Goal: Transaction & Acquisition: Book appointment/travel/reservation

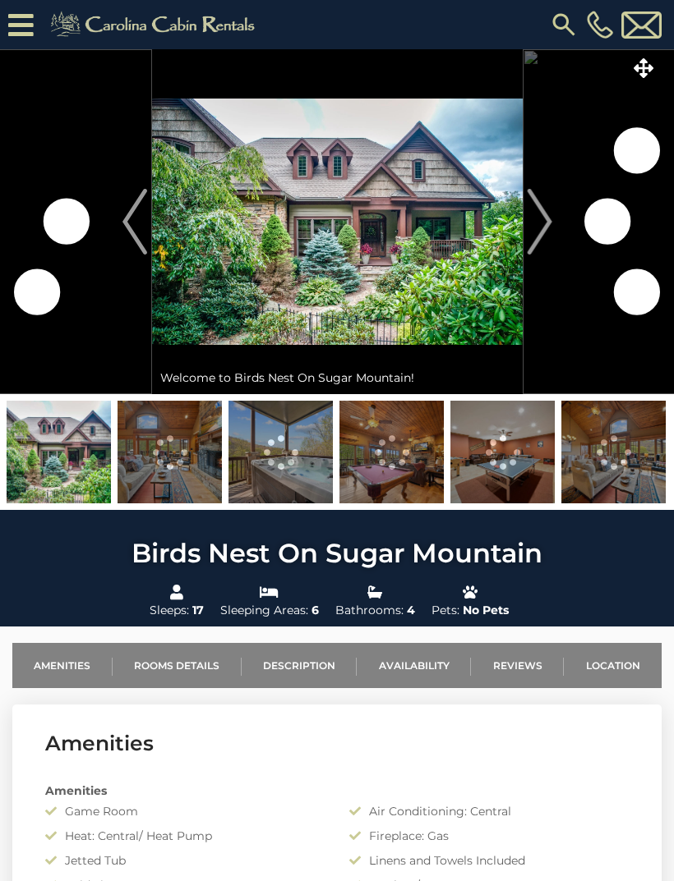
click at [454, 324] on img at bounding box center [337, 221] width 370 height 345
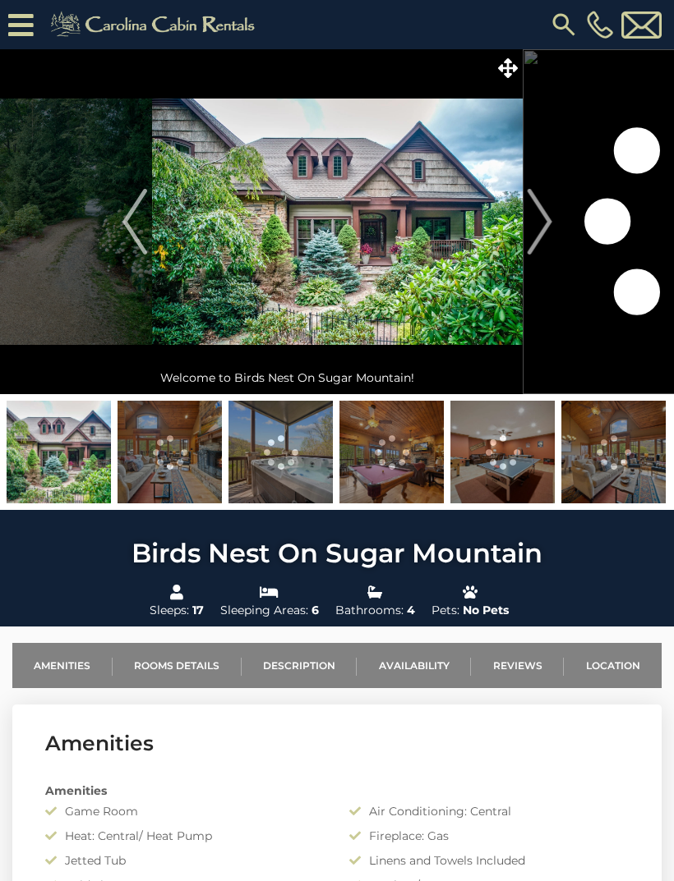
click at [507, 74] on icon at bounding box center [508, 68] width 20 height 20
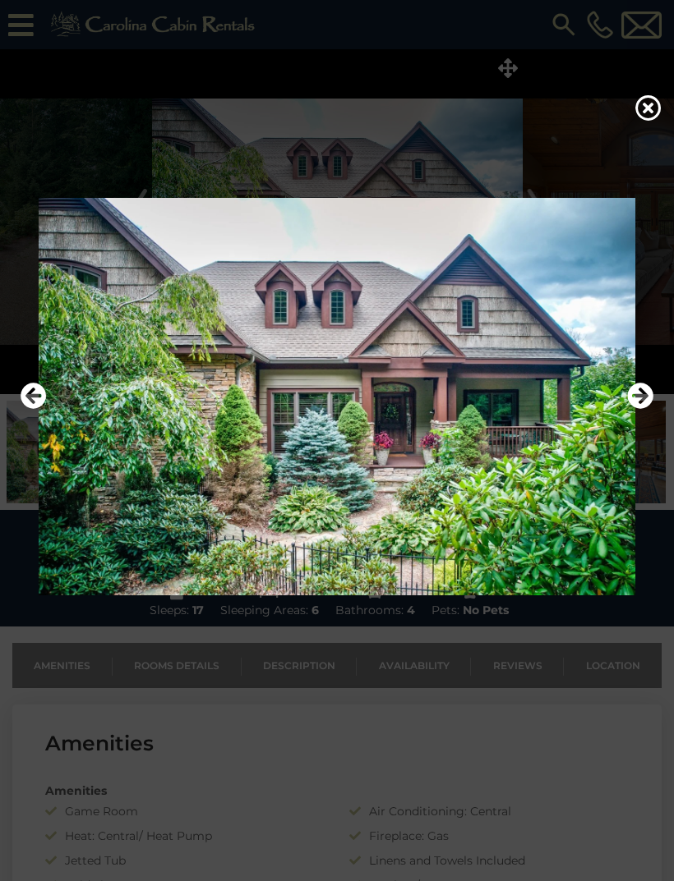
click at [642, 409] on icon "Next" at bounding box center [640, 396] width 26 height 26
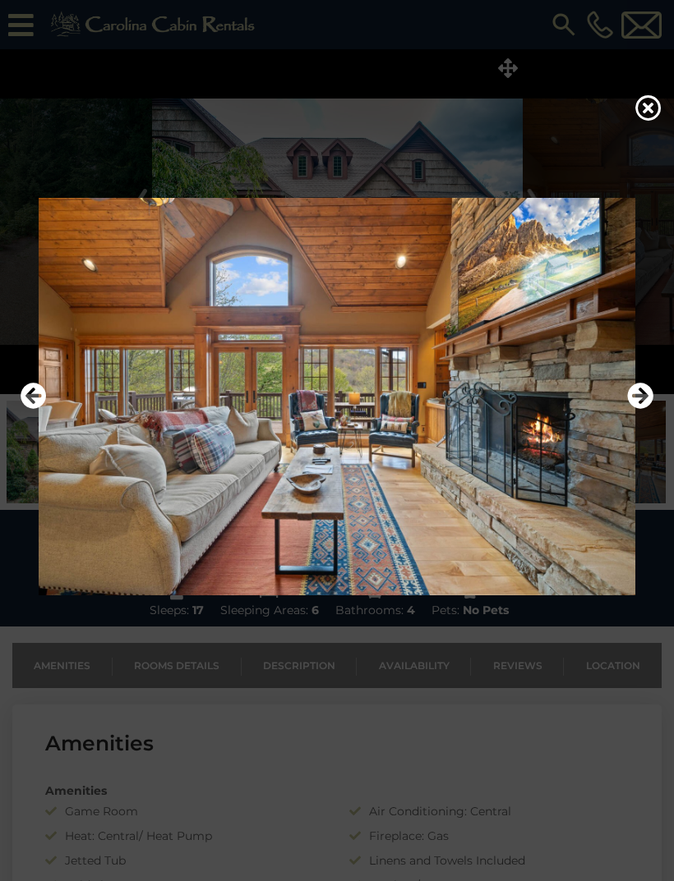
click at [637, 409] on icon "Next" at bounding box center [640, 396] width 26 height 26
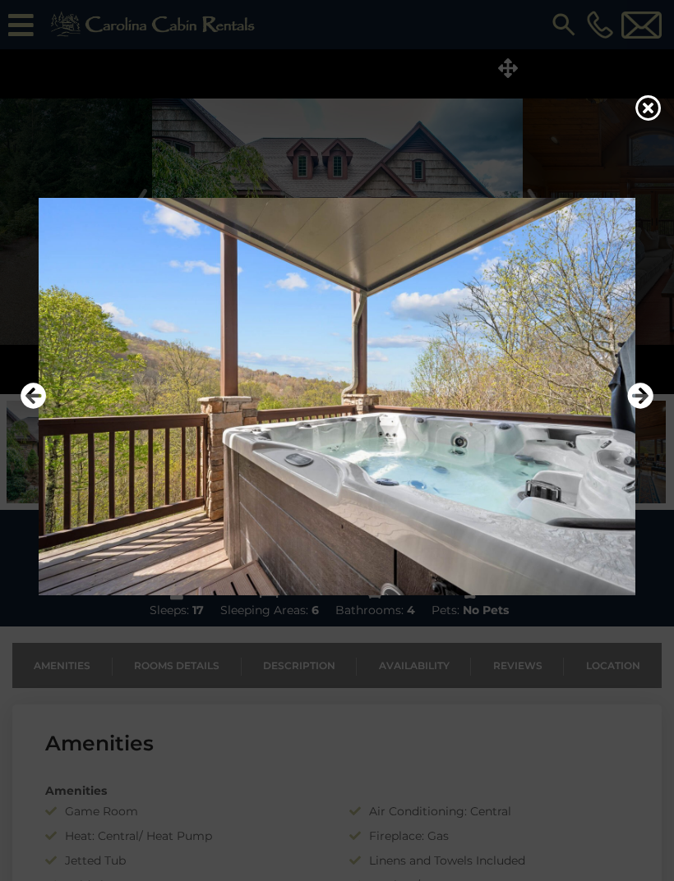
click at [639, 409] on icon "Next" at bounding box center [640, 396] width 26 height 26
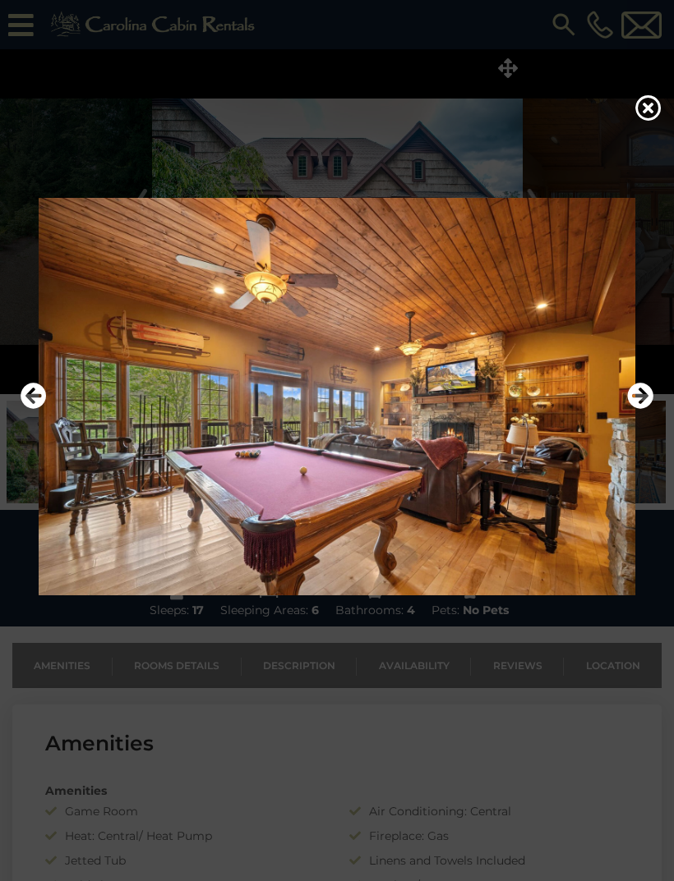
click at [644, 409] on icon "Next" at bounding box center [640, 396] width 26 height 26
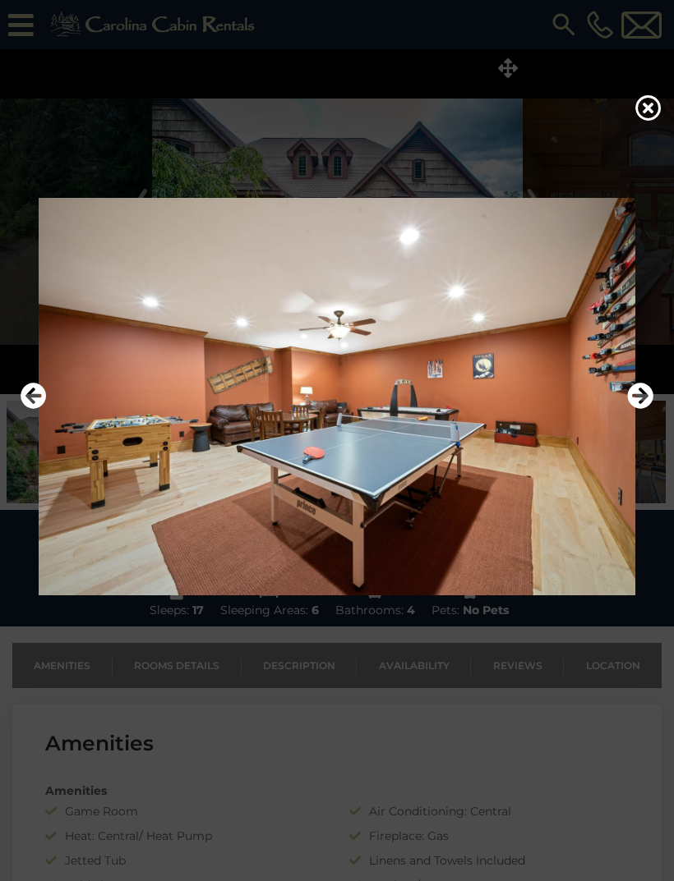
click at [643, 409] on icon "Next" at bounding box center [640, 396] width 26 height 26
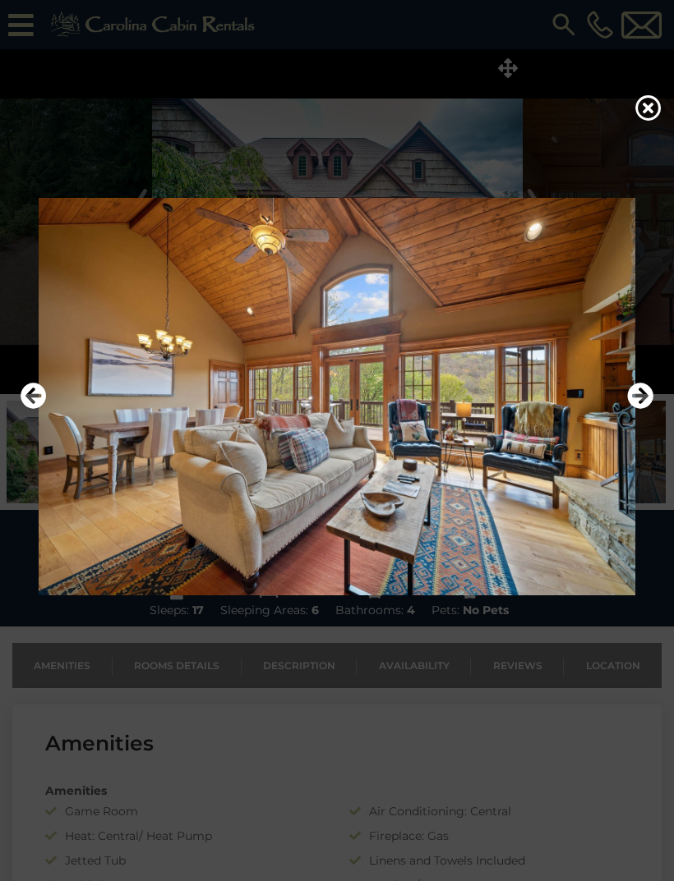
click at [641, 409] on icon "Next" at bounding box center [640, 396] width 26 height 26
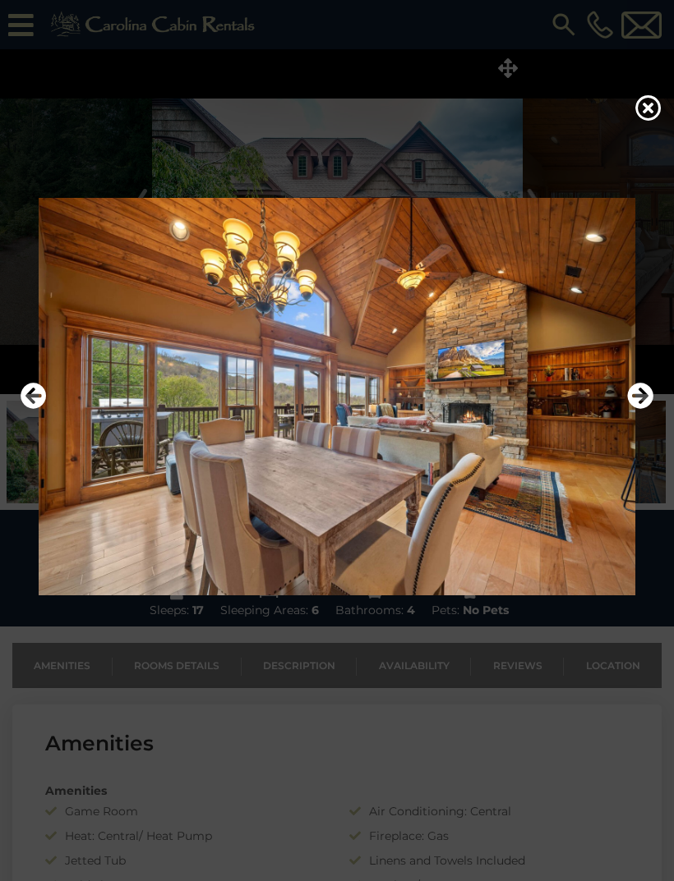
click at [645, 409] on icon "Next" at bounding box center [640, 396] width 26 height 26
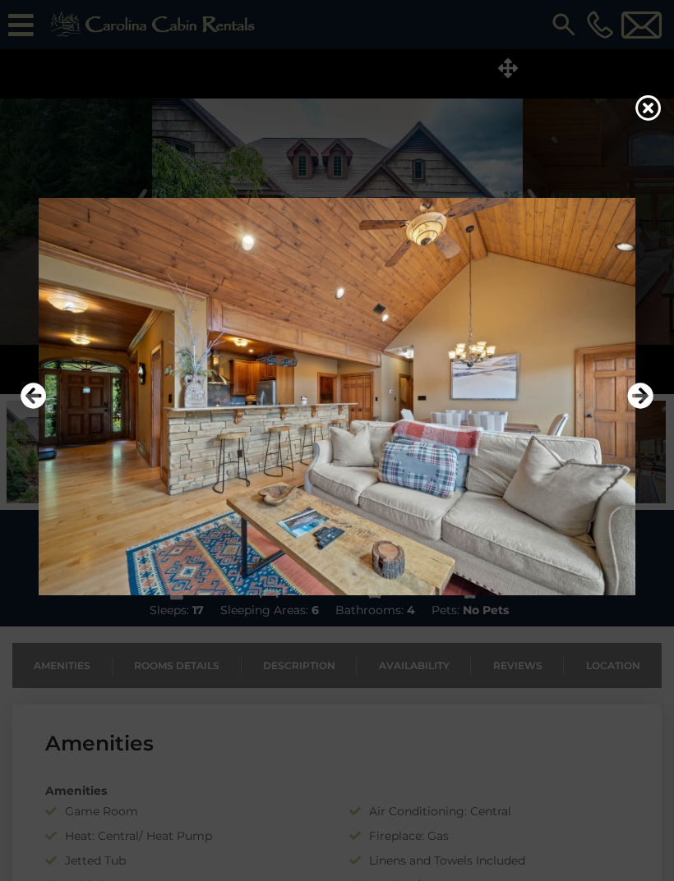
click at [641, 409] on icon "Next" at bounding box center [640, 396] width 26 height 26
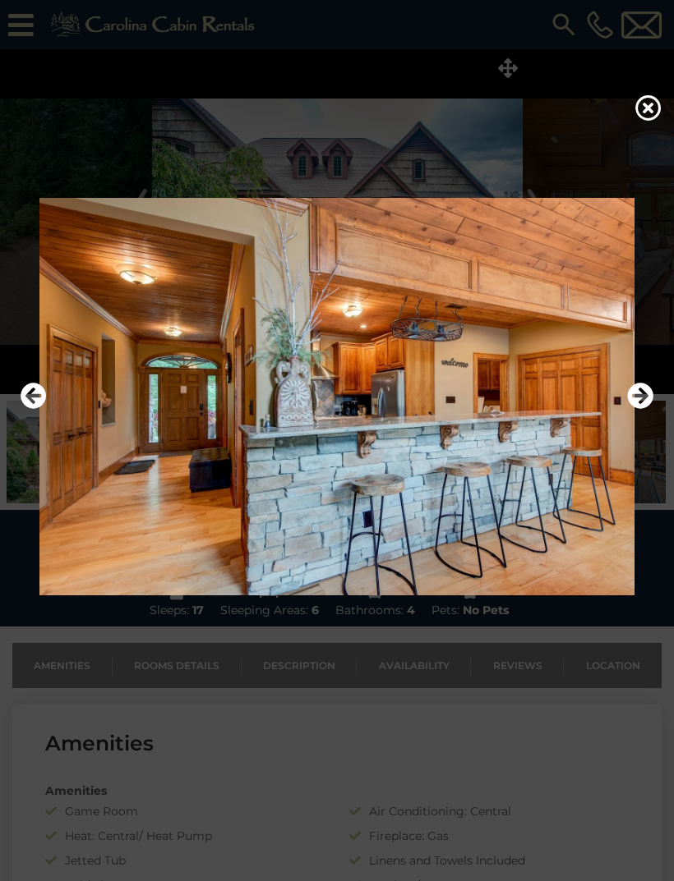
click at [641, 409] on icon "Next" at bounding box center [640, 396] width 26 height 26
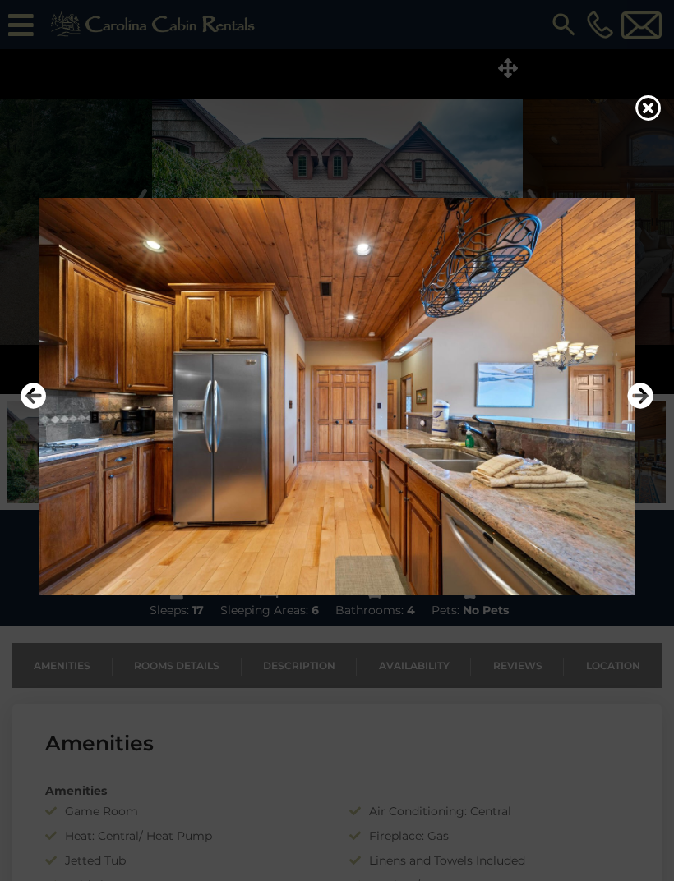
click at [641, 409] on icon "Next" at bounding box center [640, 396] width 26 height 26
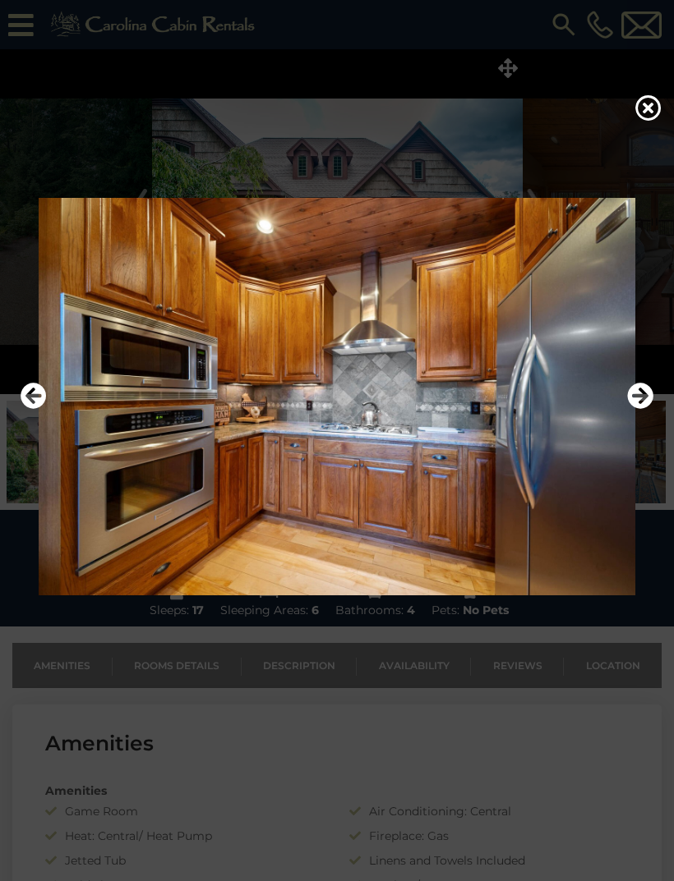
click at [649, 409] on icon "Next" at bounding box center [640, 396] width 26 height 26
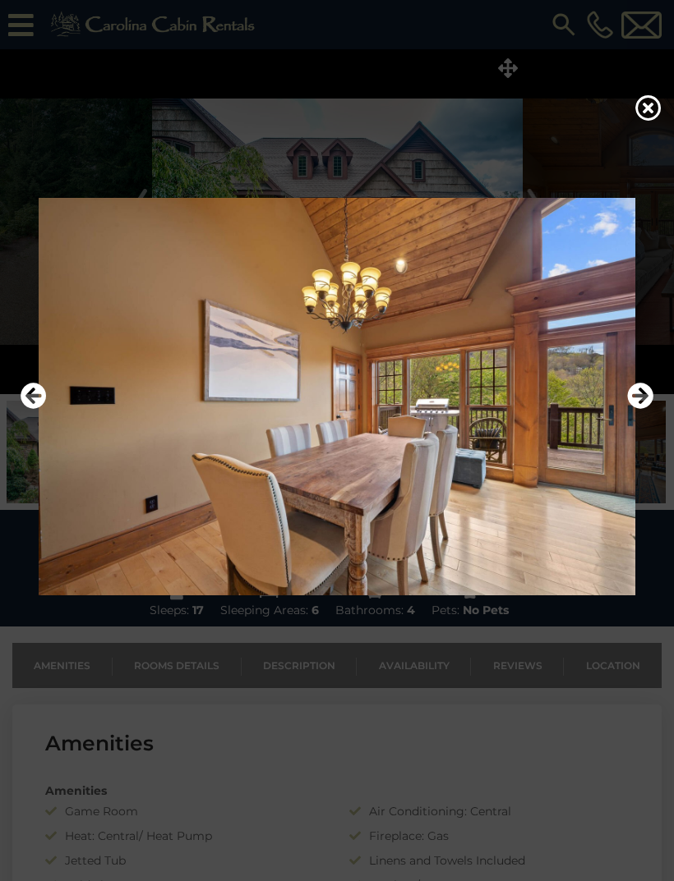
click at [645, 409] on icon "Next" at bounding box center [640, 396] width 26 height 26
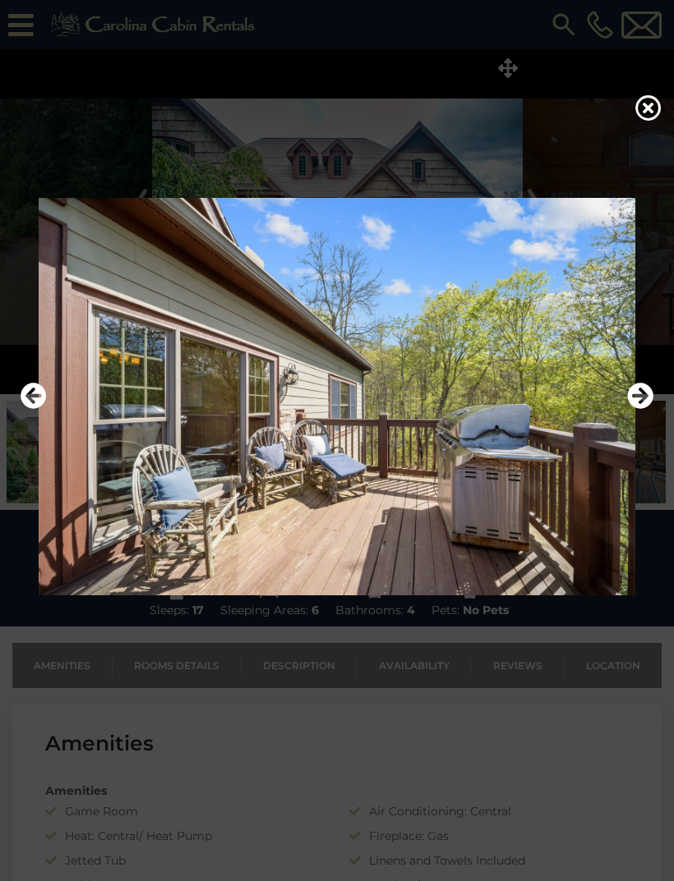
click at [636, 409] on icon "Next" at bounding box center [640, 396] width 26 height 26
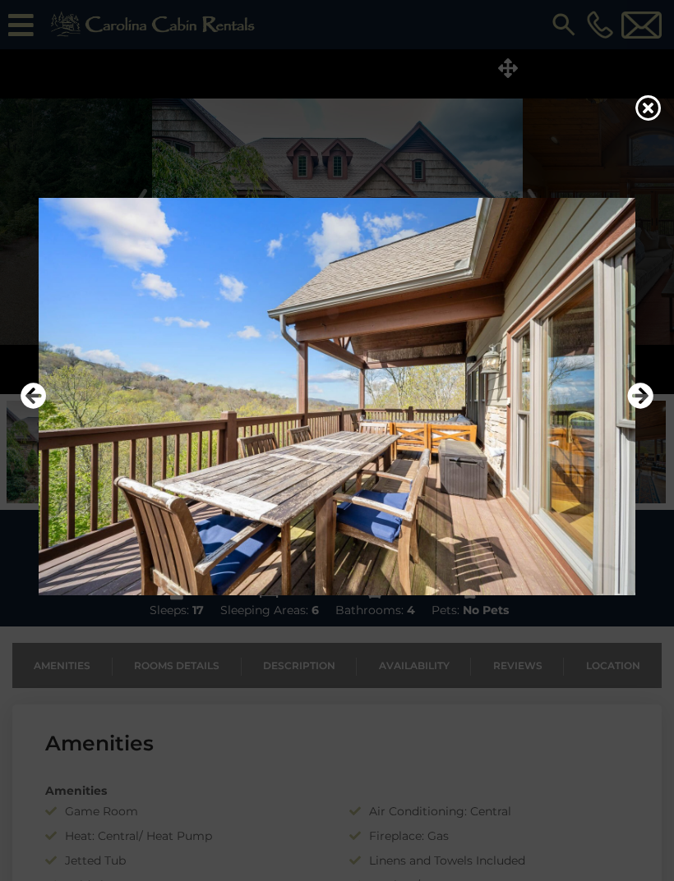
click at [640, 409] on icon "Next" at bounding box center [640, 396] width 26 height 26
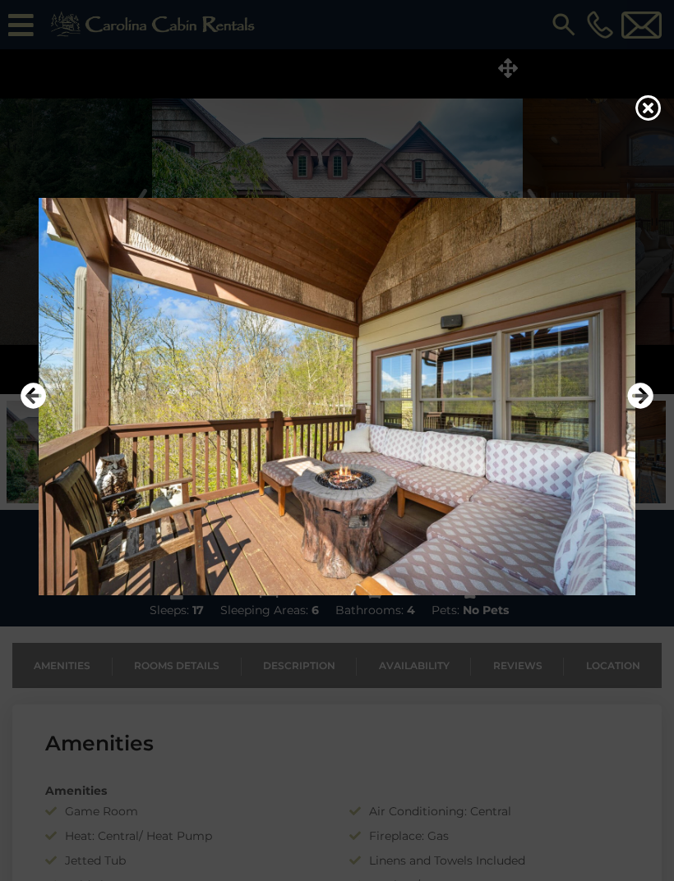
click at [649, 409] on icon "Next" at bounding box center [640, 396] width 26 height 26
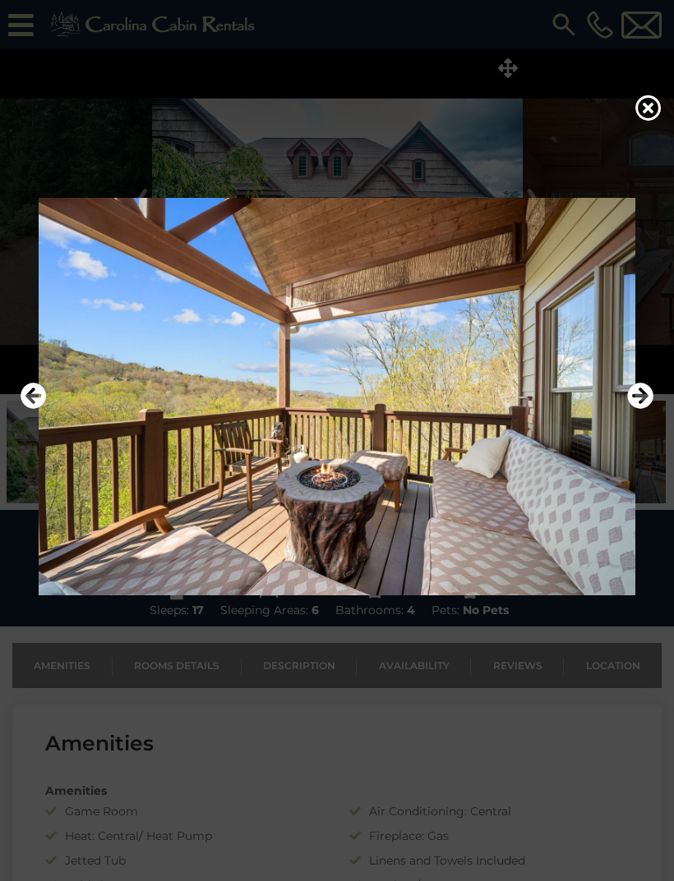
click at [642, 409] on icon "Next" at bounding box center [640, 396] width 26 height 26
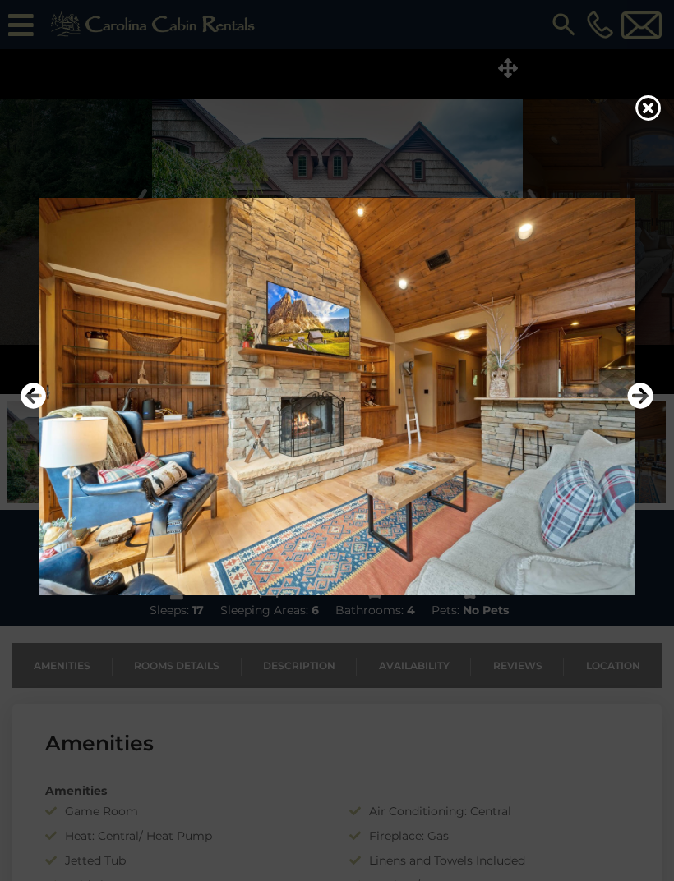
click at [646, 409] on icon "Next" at bounding box center [640, 396] width 26 height 26
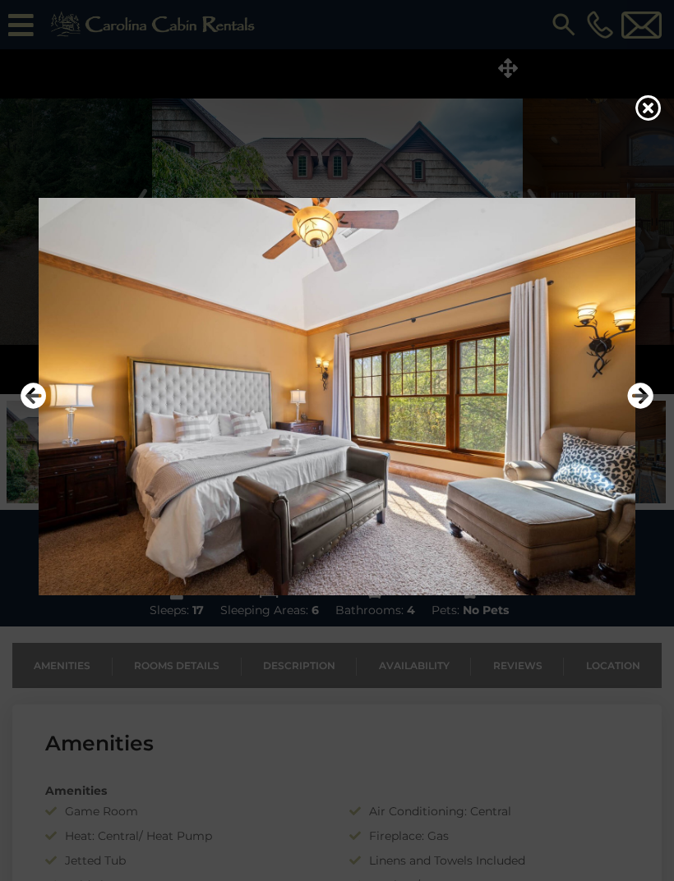
click at [644, 409] on icon "Next" at bounding box center [640, 396] width 26 height 26
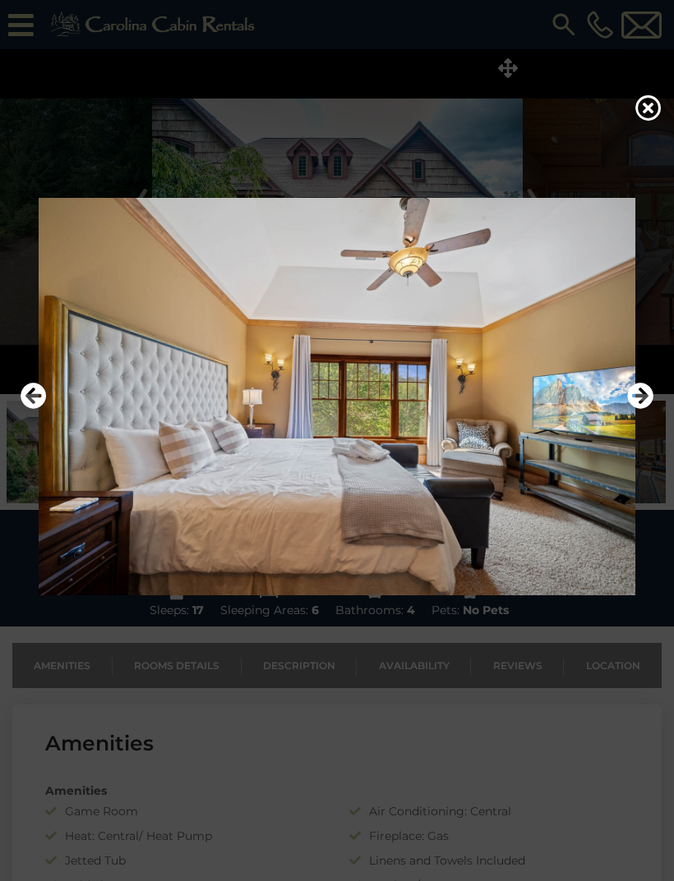
click at [643, 409] on icon "Next" at bounding box center [640, 396] width 26 height 26
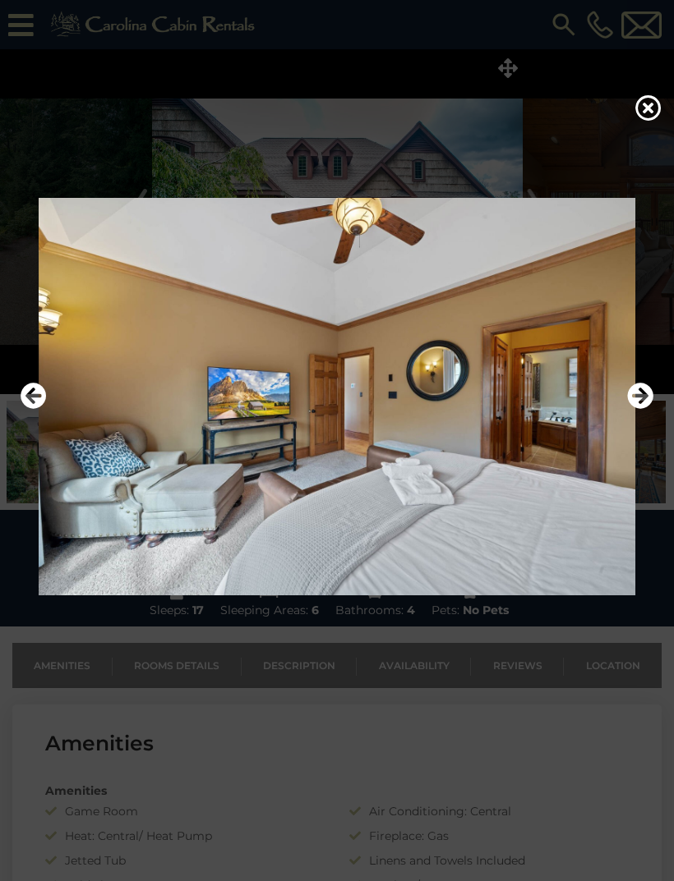
click at [641, 409] on icon "Next" at bounding box center [640, 396] width 26 height 26
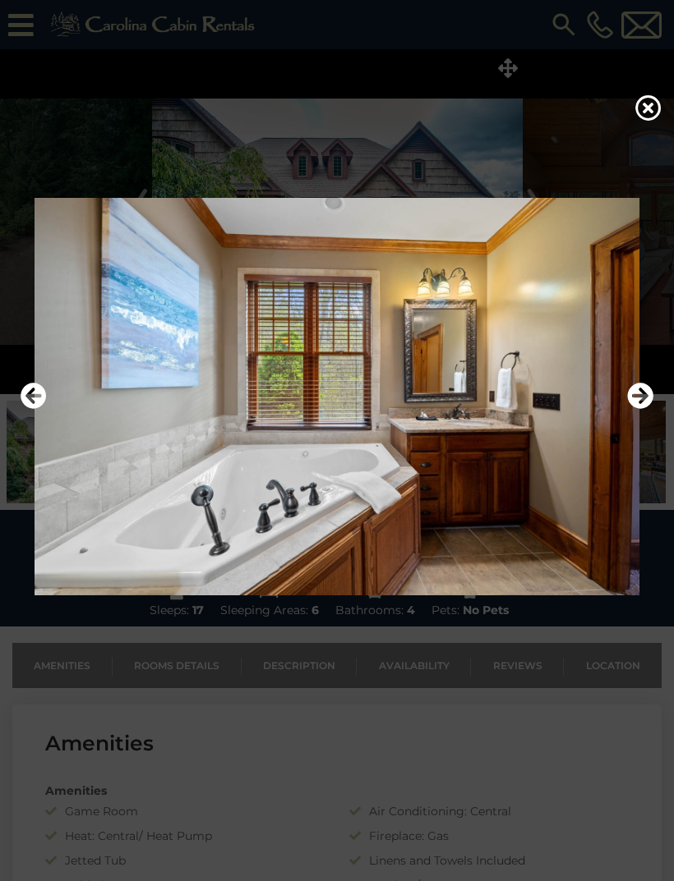
click at [632, 409] on icon "Next" at bounding box center [640, 396] width 26 height 26
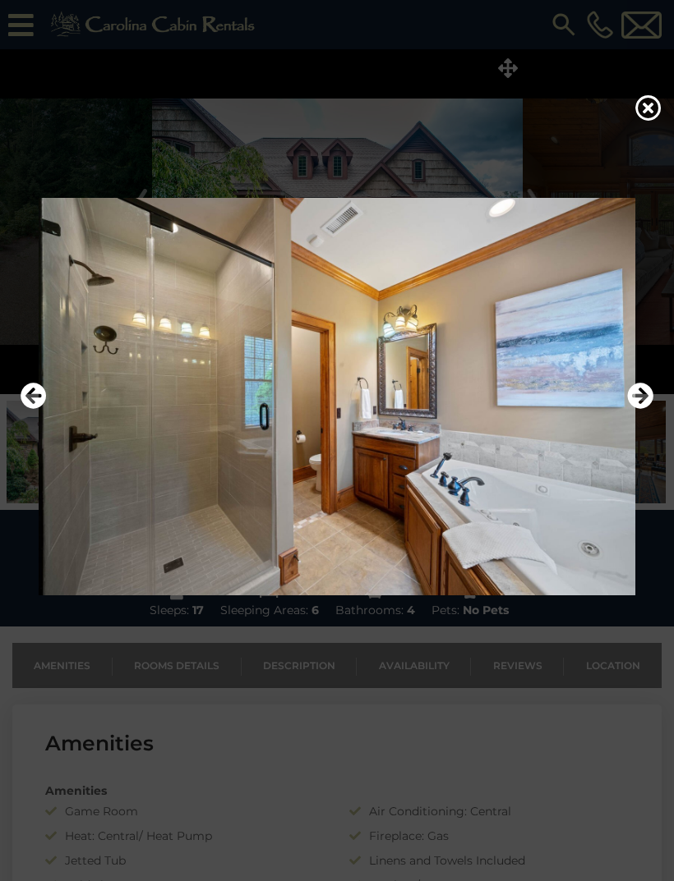
click at [642, 409] on icon "Next" at bounding box center [640, 396] width 26 height 26
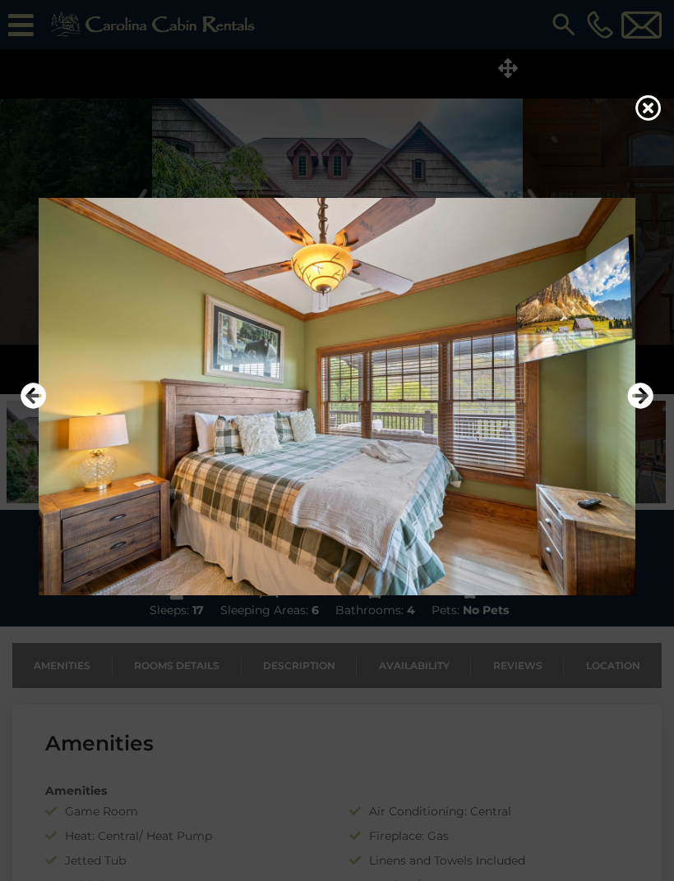
click at [643, 409] on icon "Next" at bounding box center [640, 396] width 26 height 26
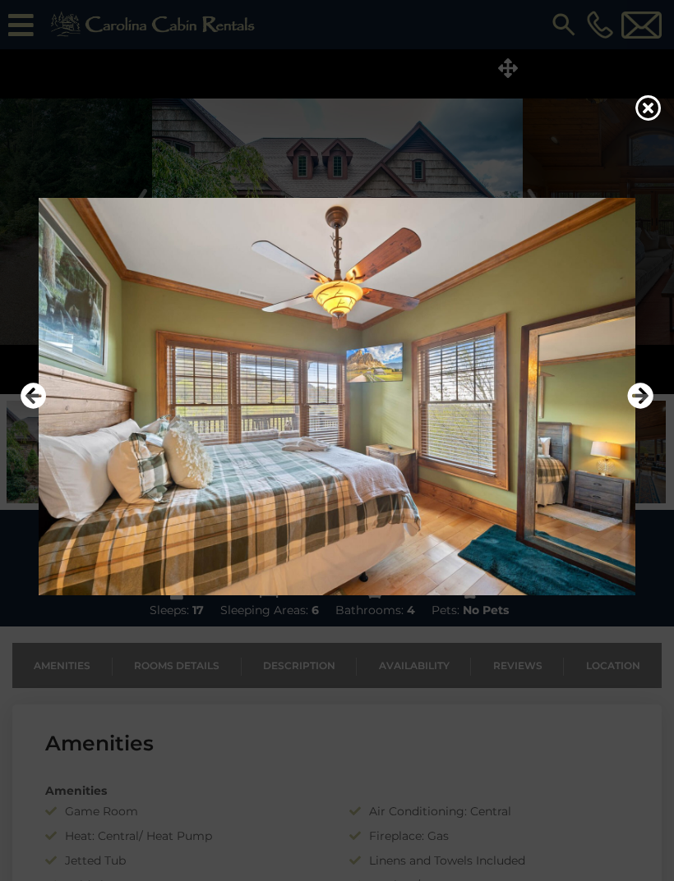
click at [641, 409] on icon "Next" at bounding box center [640, 396] width 26 height 26
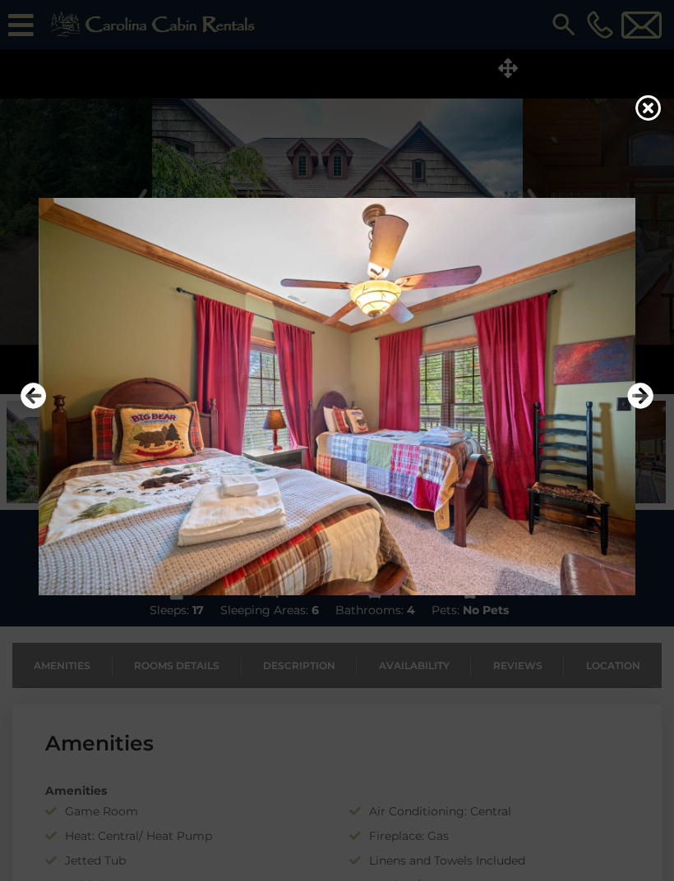
click at [645, 409] on icon "Next" at bounding box center [640, 396] width 26 height 26
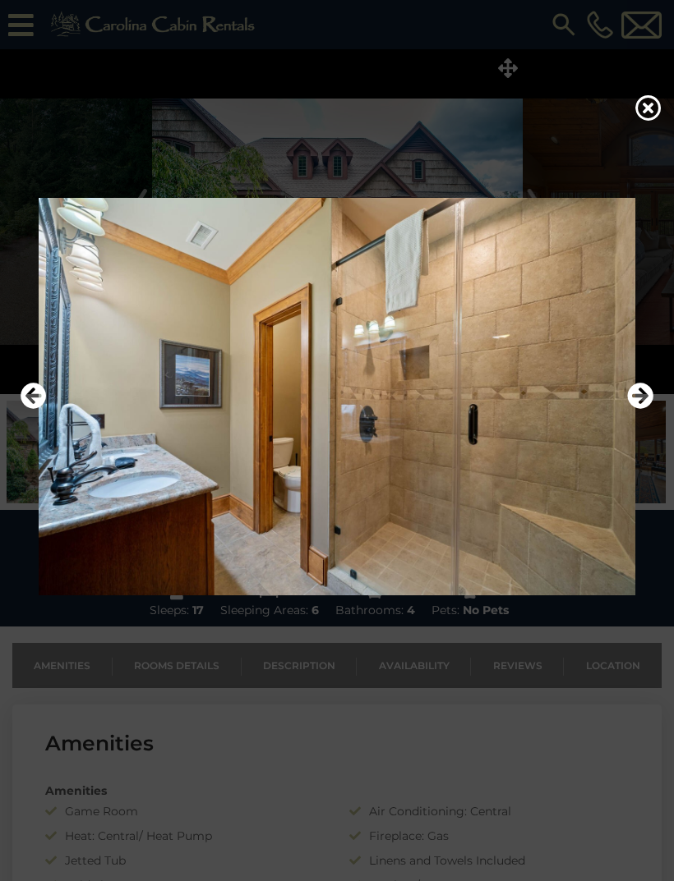
click at [646, 409] on icon "Next" at bounding box center [640, 396] width 26 height 26
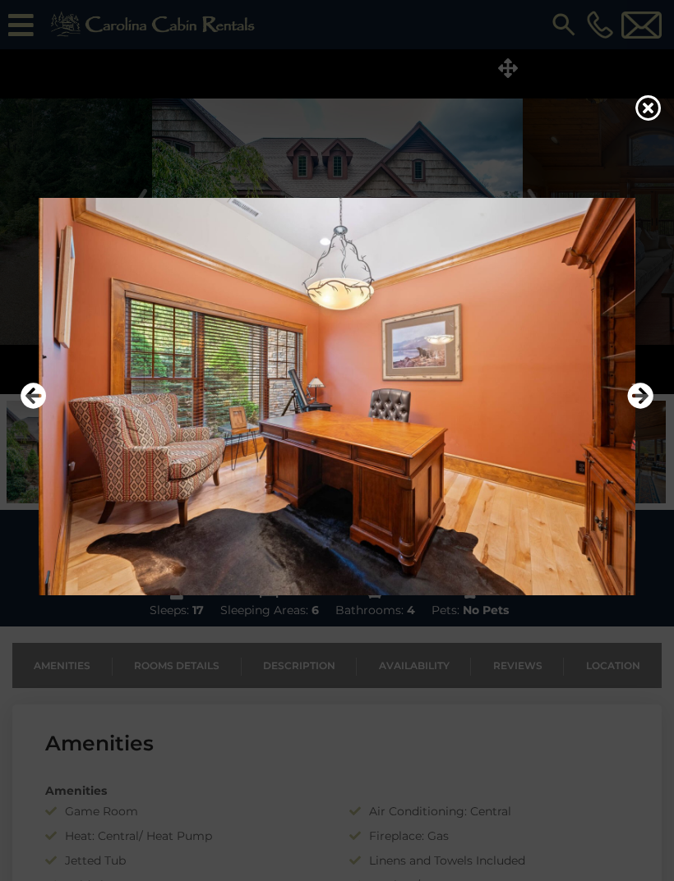
click at [643, 409] on icon "Next" at bounding box center [640, 396] width 26 height 26
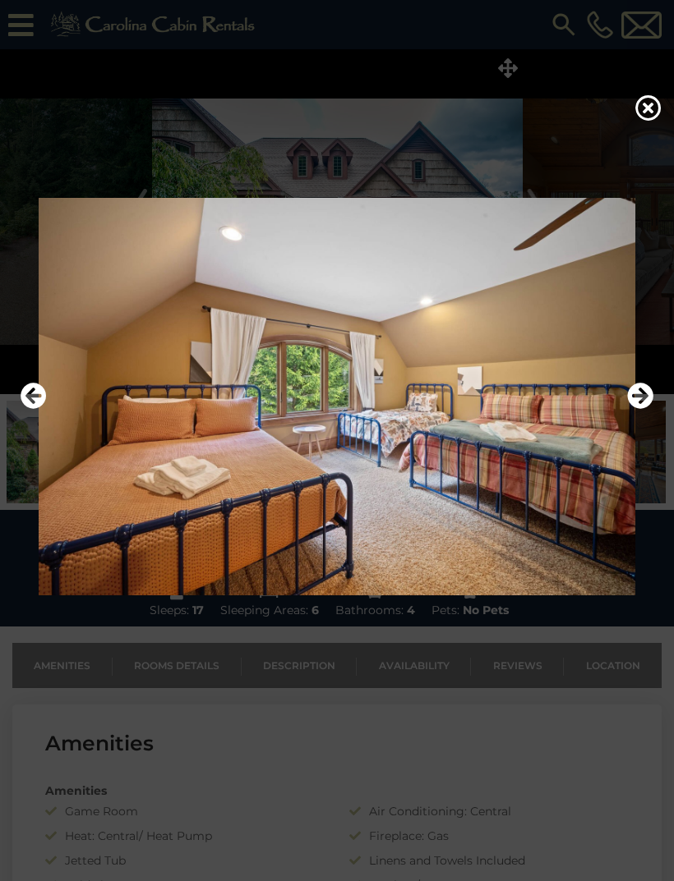
click at [638, 409] on icon "Next" at bounding box center [640, 396] width 26 height 26
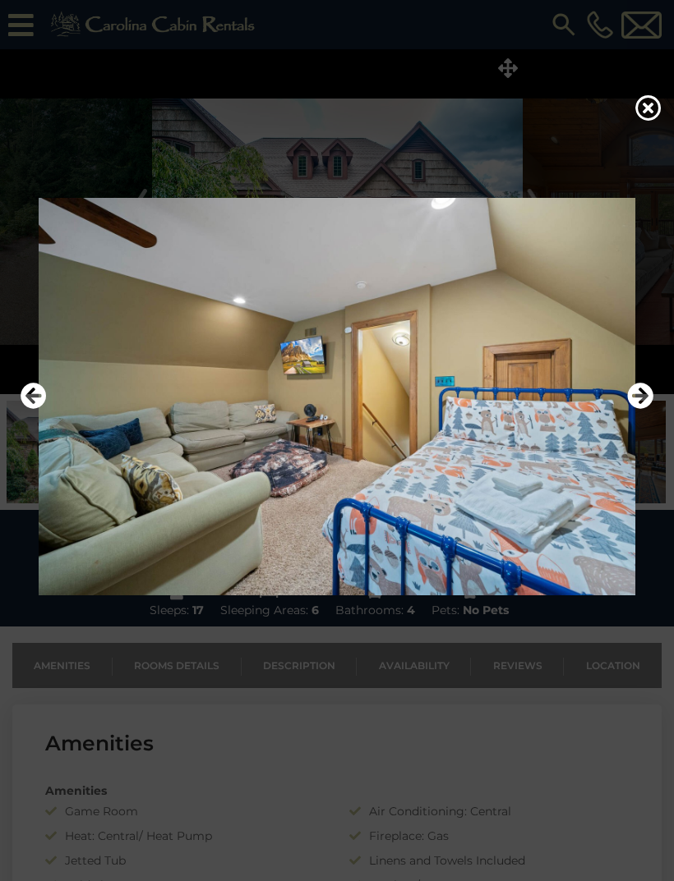
click at [635, 409] on icon "Next" at bounding box center [640, 396] width 26 height 26
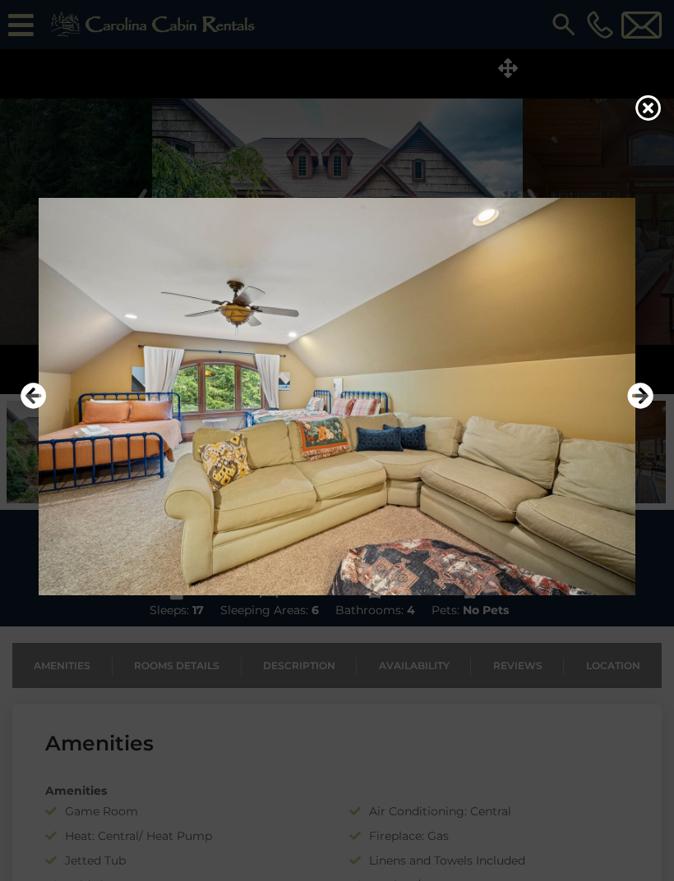
click at [637, 409] on icon "Next" at bounding box center [640, 396] width 26 height 26
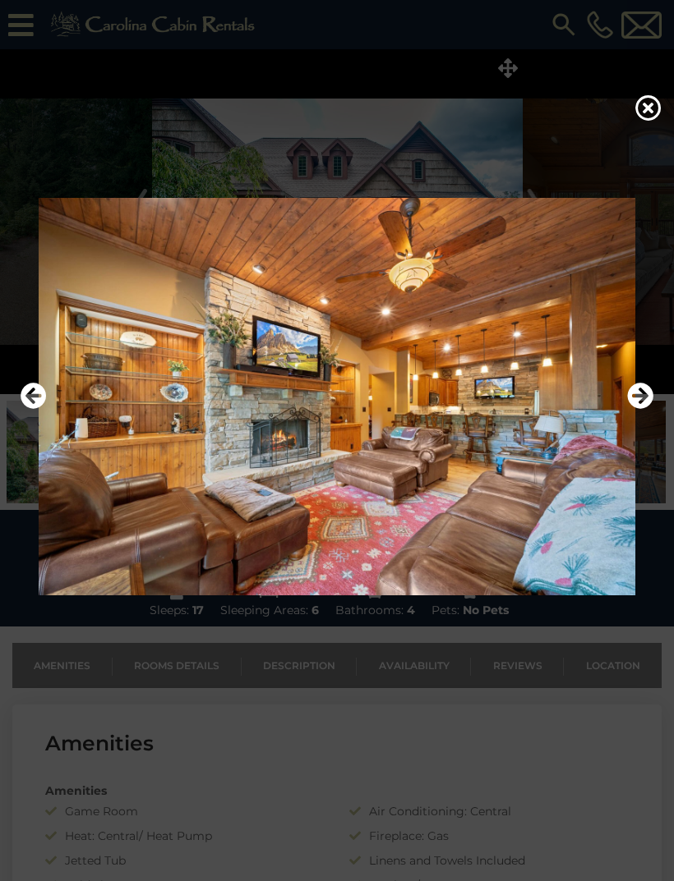
click at [637, 409] on icon "Next" at bounding box center [640, 396] width 26 height 26
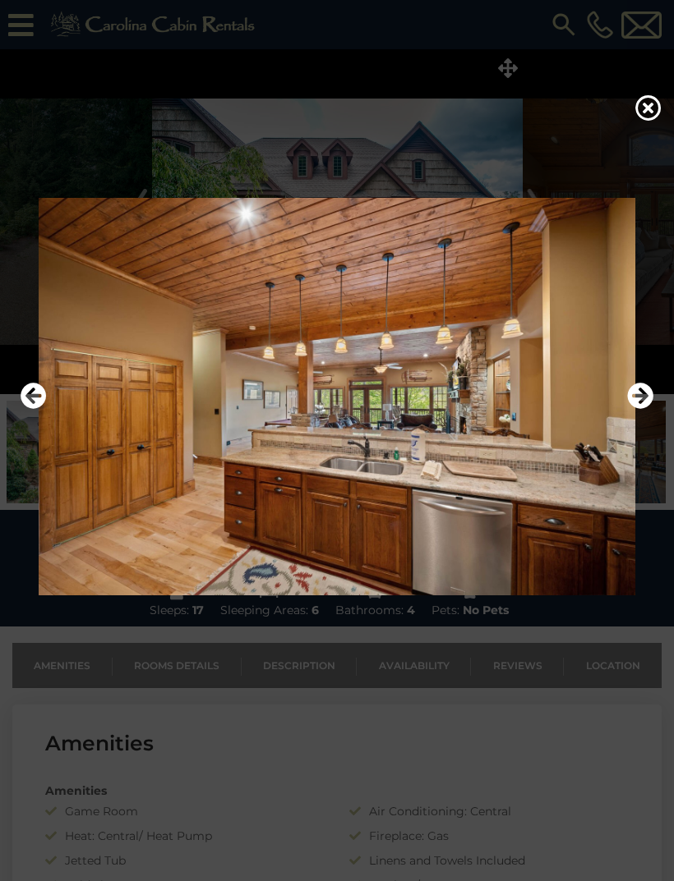
click at [645, 409] on icon "Next" at bounding box center [640, 396] width 26 height 26
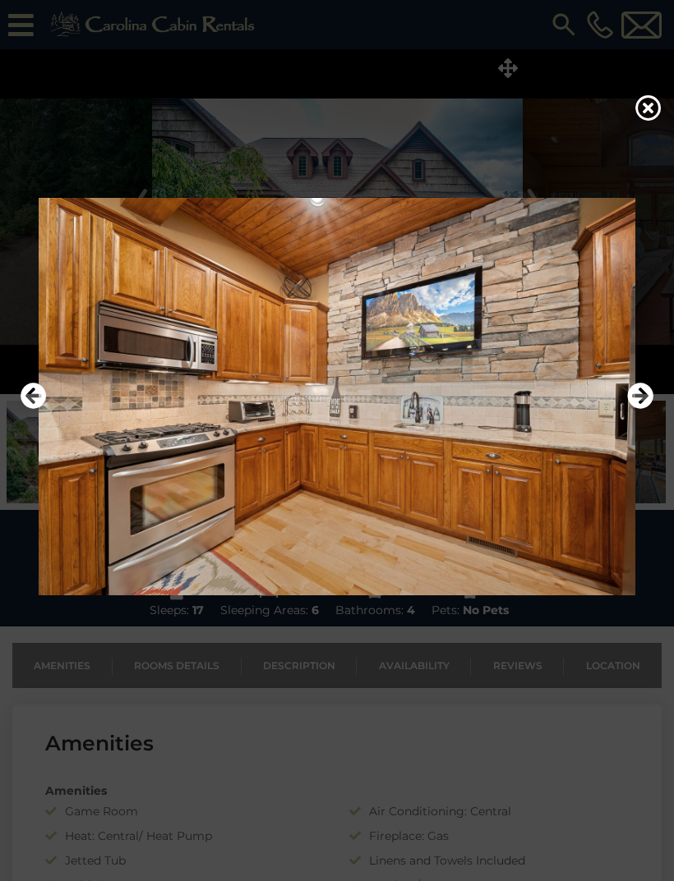
click at [646, 409] on icon "Next" at bounding box center [640, 396] width 26 height 26
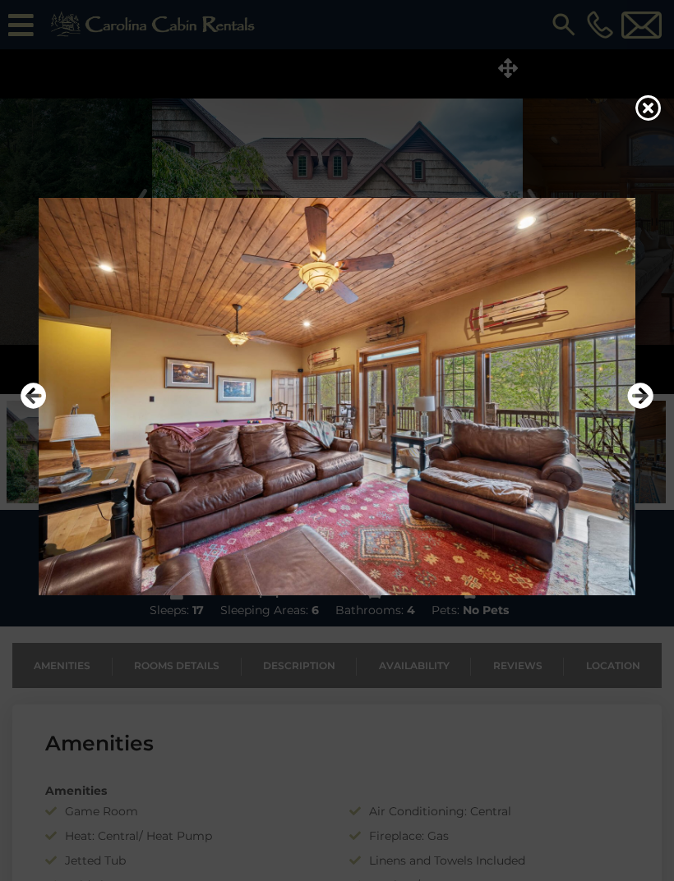
click at [640, 409] on icon "Next" at bounding box center [640, 396] width 26 height 26
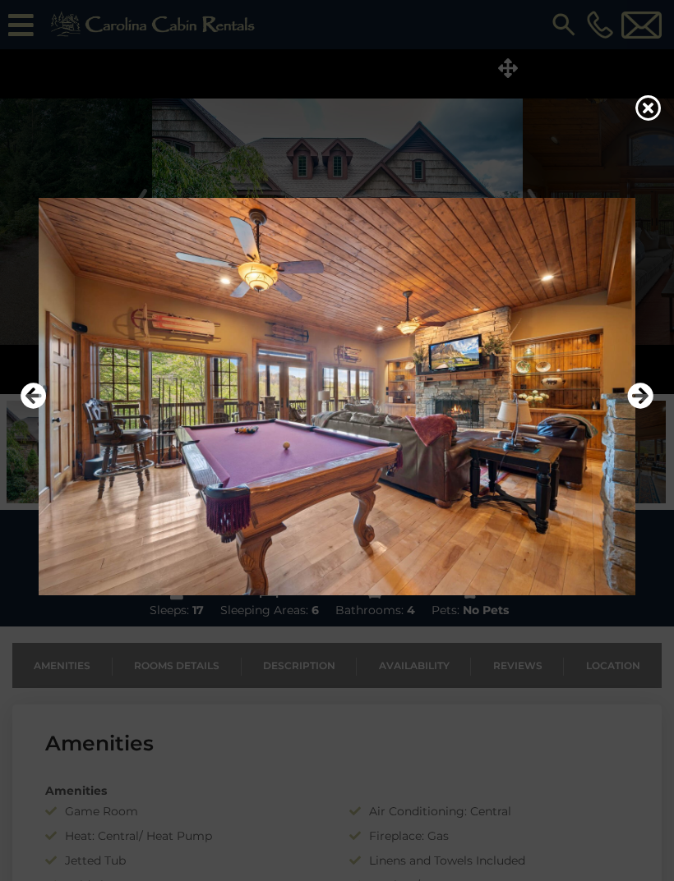
click at [645, 409] on icon "Next" at bounding box center [640, 396] width 26 height 26
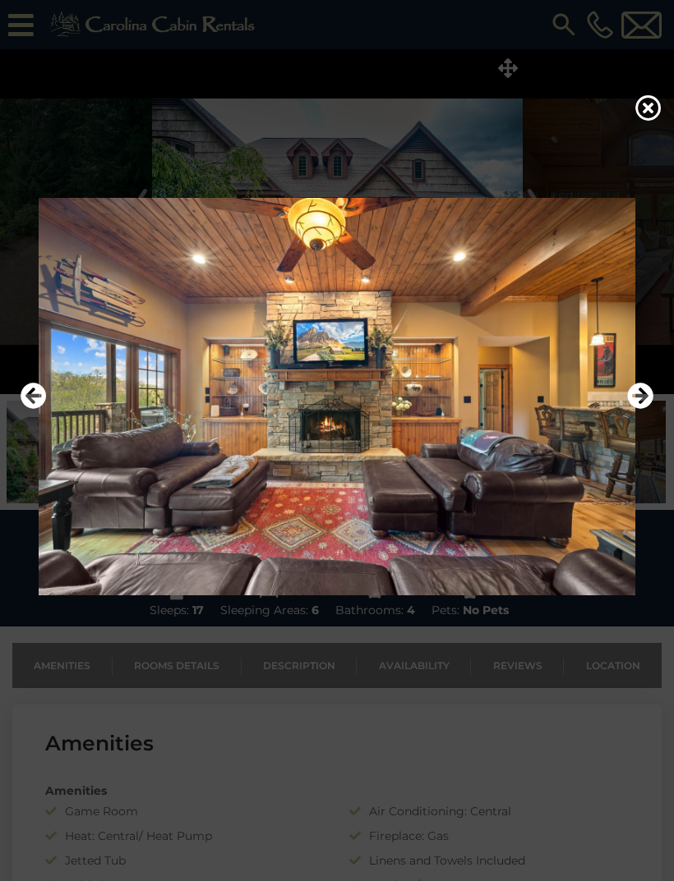
click at [627, 409] on icon "Next" at bounding box center [640, 396] width 26 height 26
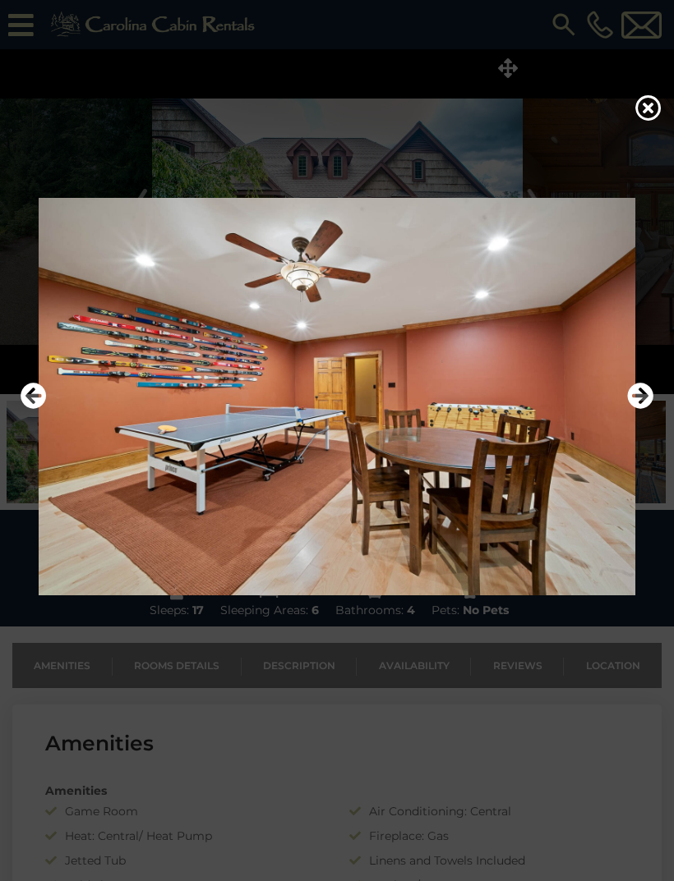
click at [634, 409] on icon "Next" at bounding box center [640, 396] width 26 height 26
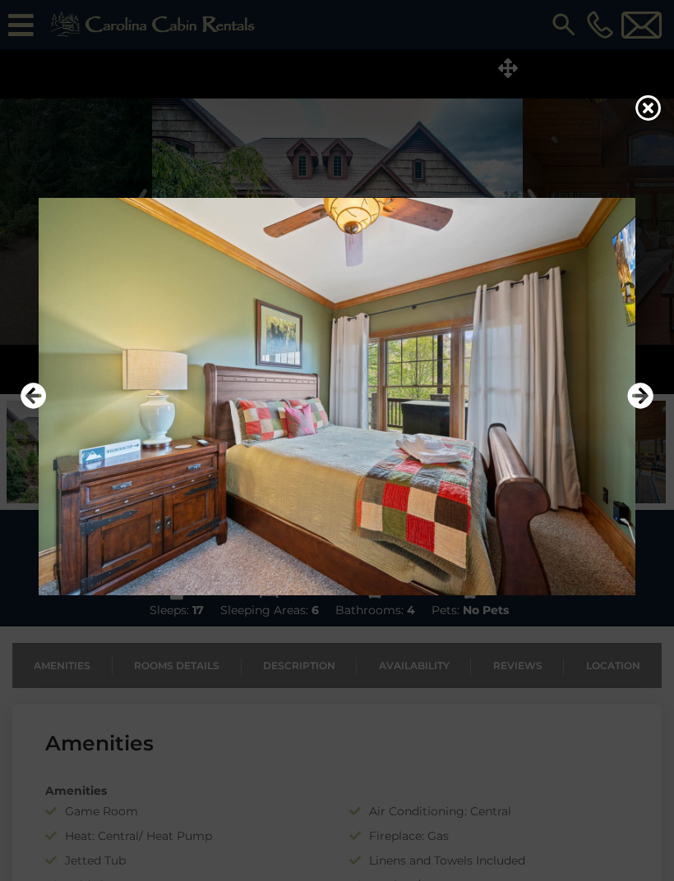
click at [637, 409] on icon "Next" at bounding box center [640, 396] width 26 height 26
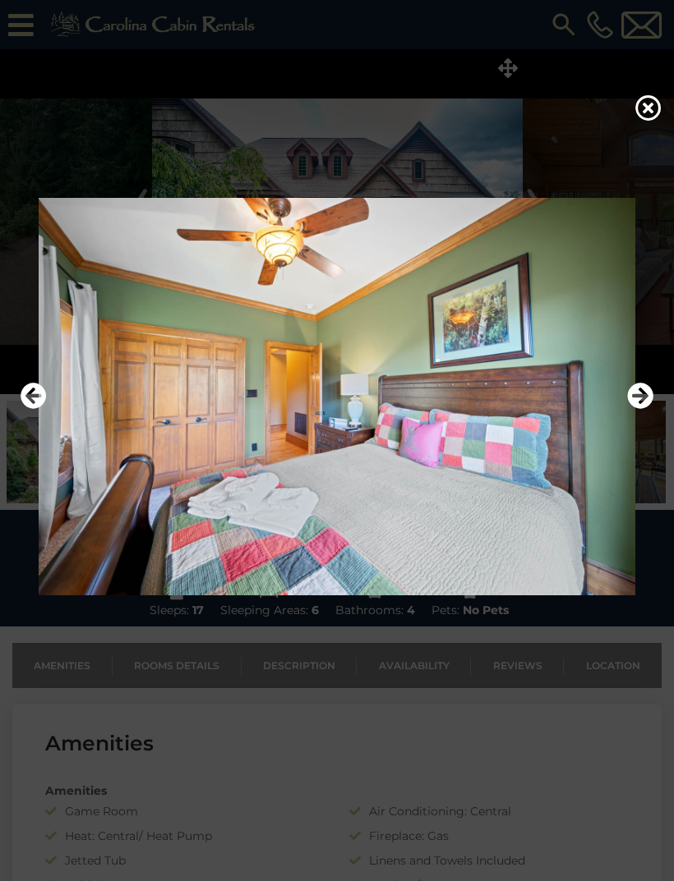
click at [641, 409] on icon "Next" at bounding box center [640, 396] width 26 height 26
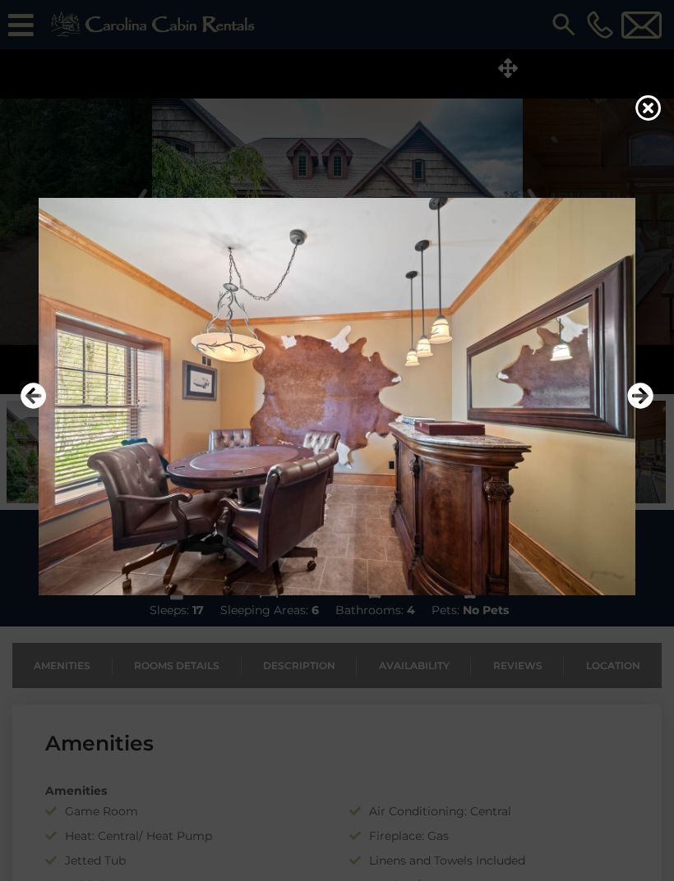
click at [639, 409] on icon "Next" at bounding box center [640, 396] width 26 height 26
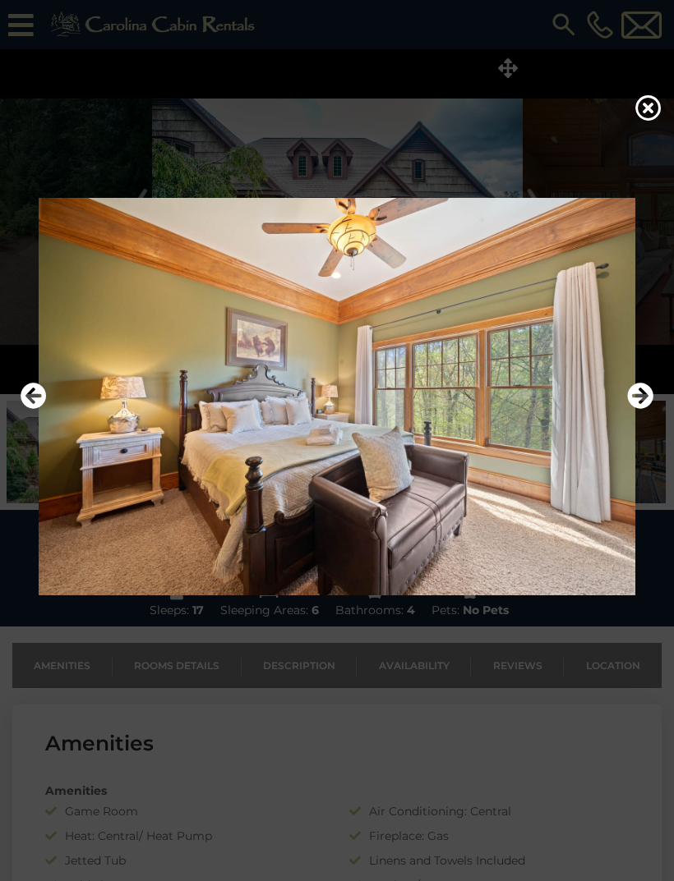
click at [642, 409] on icon "Next" at bounding box center [640, 396] width 26 height 26
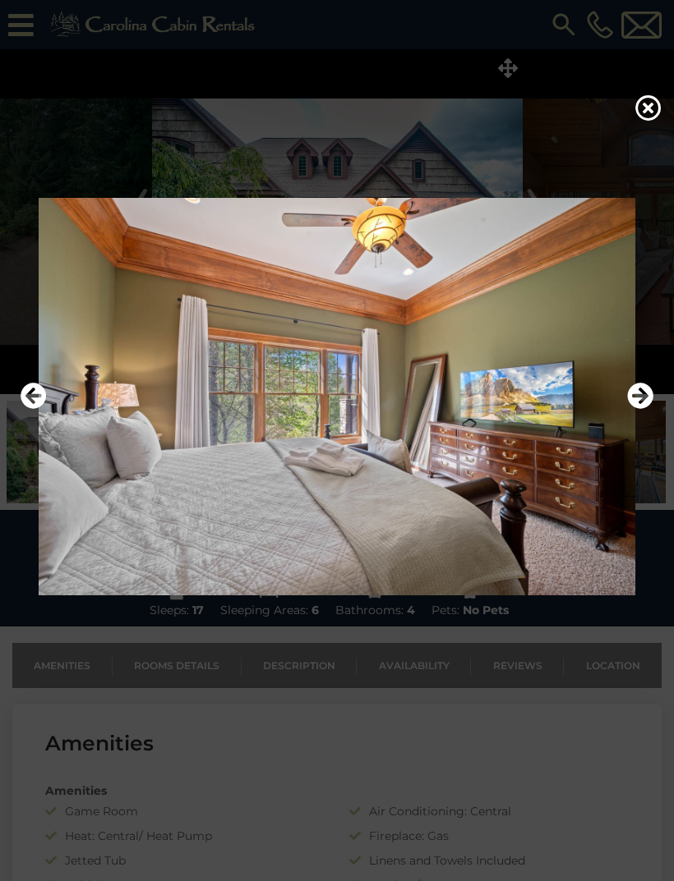
click at [639, 409] on icon "Next" at bounding box center [640, 396] width 26 height 26
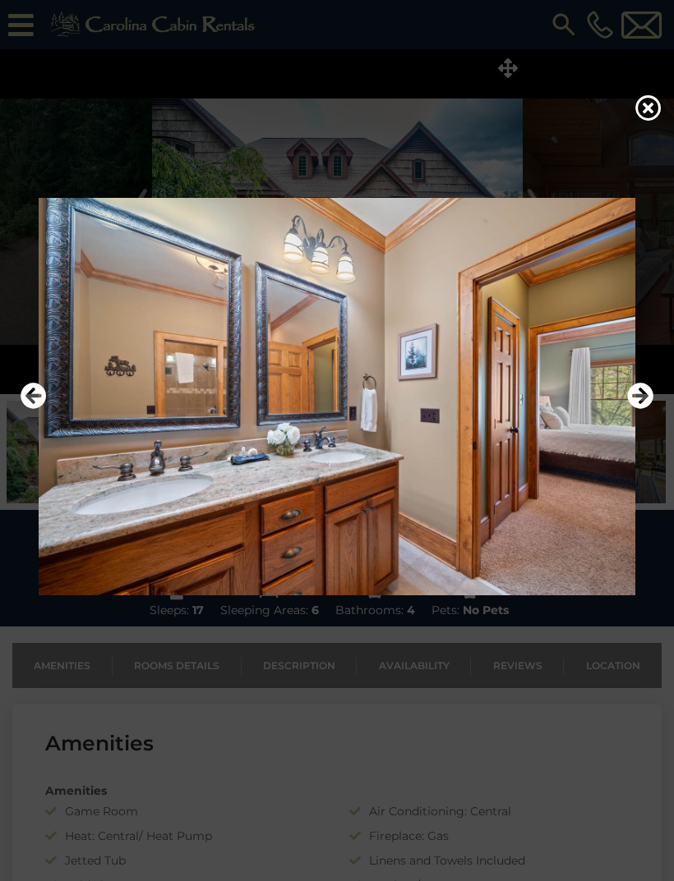
click at [642, 409] on icon "Next" at bounding box center [640, 396] width 26 height 26
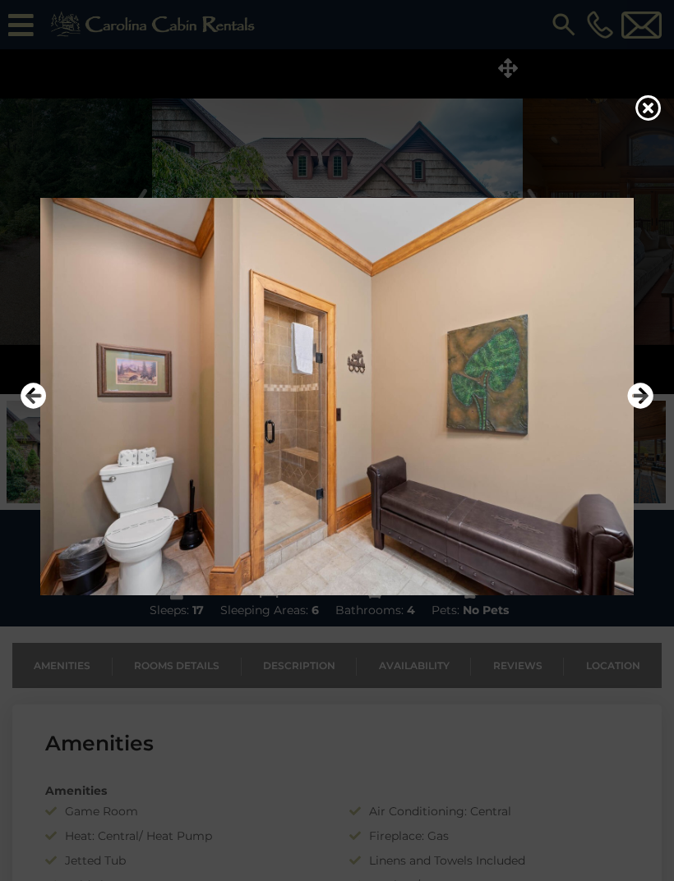
click at [637, 409] on icon "Next" at bounding box center [640, 396] width 26 height 26
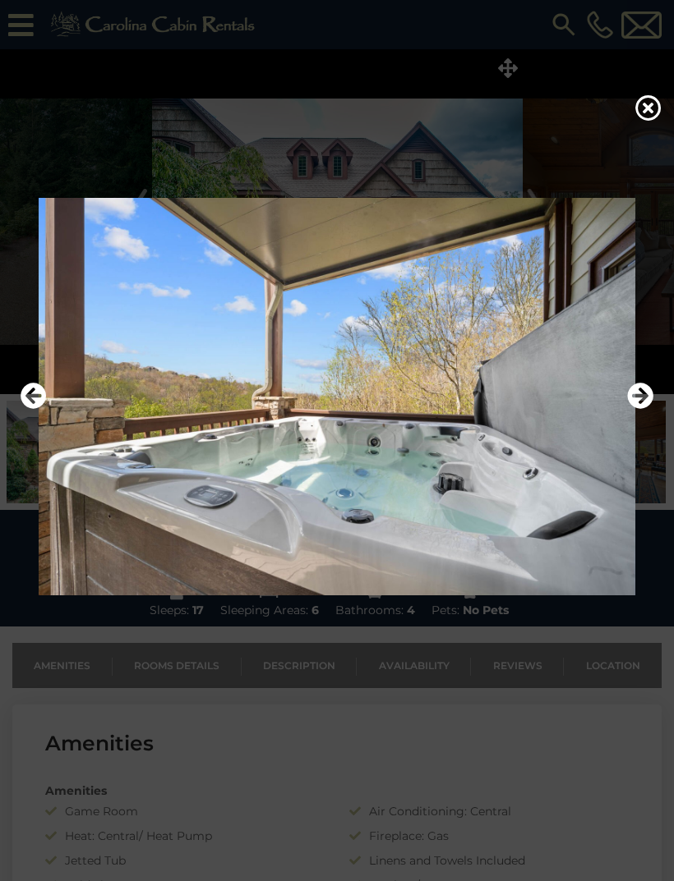
click at [635, 409] on icon "Next" at bounding box center [640, 396] width 26 height 26
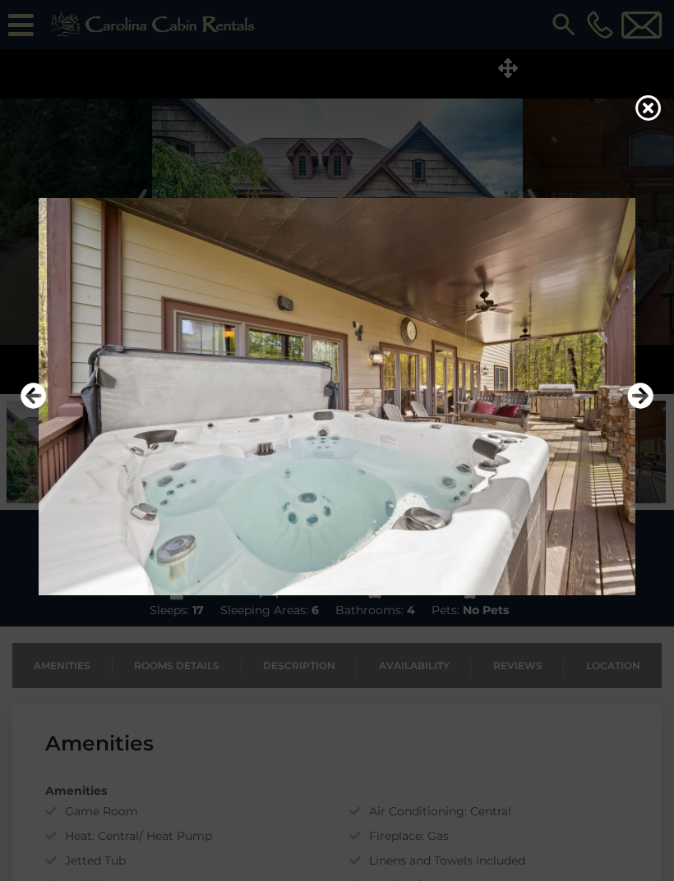
click at [638, 409] on icon "Next" at bounding box center [640, 396] width 26 height 26
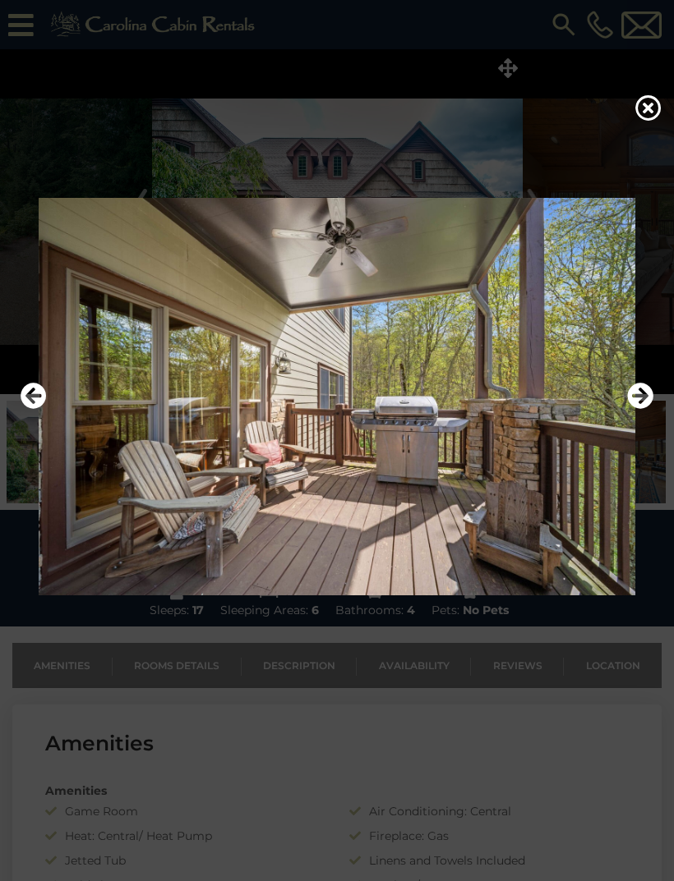
click at [641, 409] on icon "Next" at bounding box center [640, 396] width 26 height 26
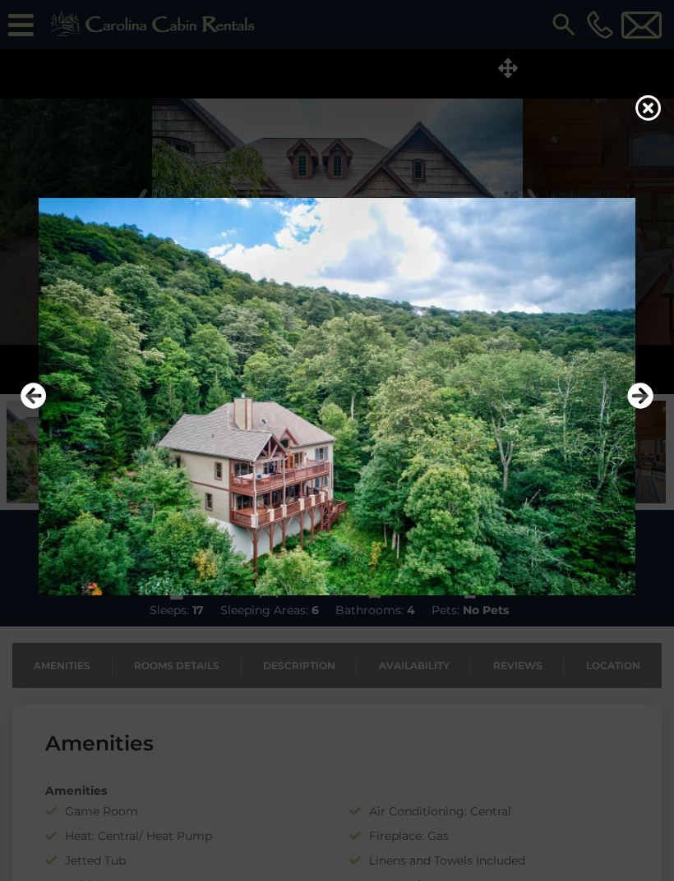
click at [637, 409] on icon "Next" at bounding box center [640, 396] width 26 height 26
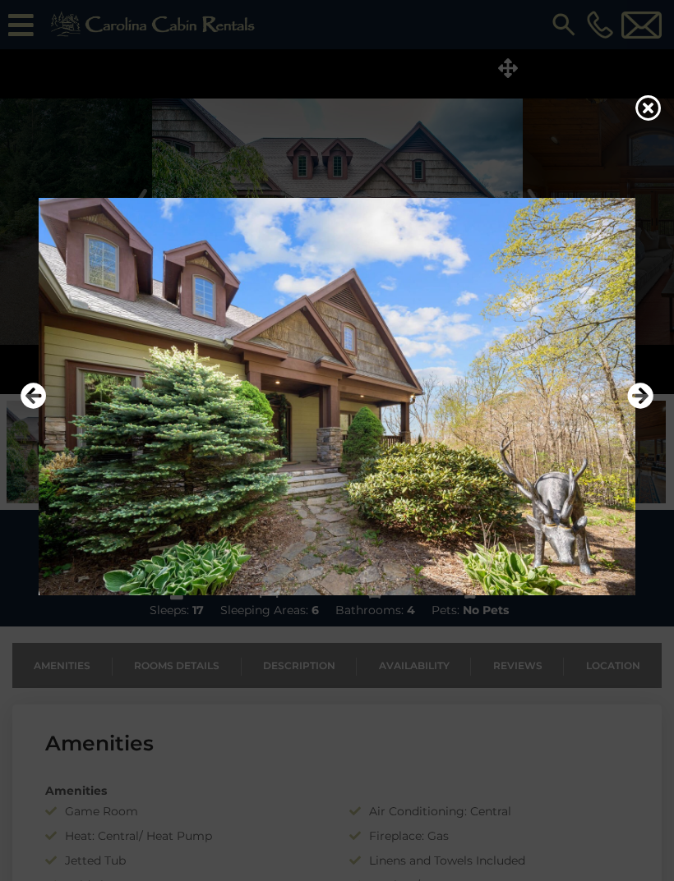
click at [636, 409] on icon "Next" at bounding box center [640, 396] width 26 height 26
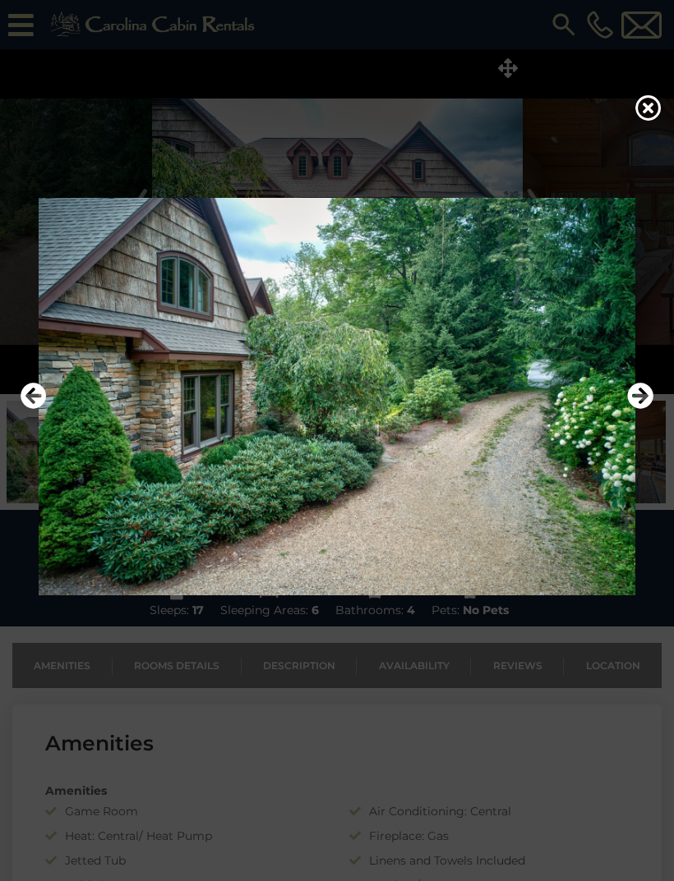
click at [638, 409] on icon "Next" at bounding box center [640, 396] width 26 height 26
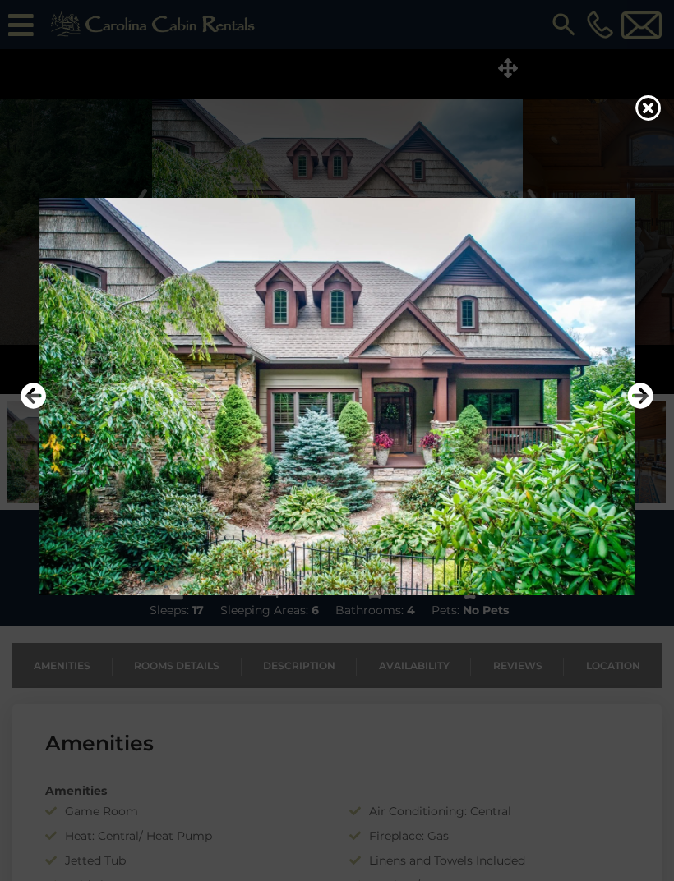
click at [637, 117] on icon at bounding box center [648, 107] width 26 height 26
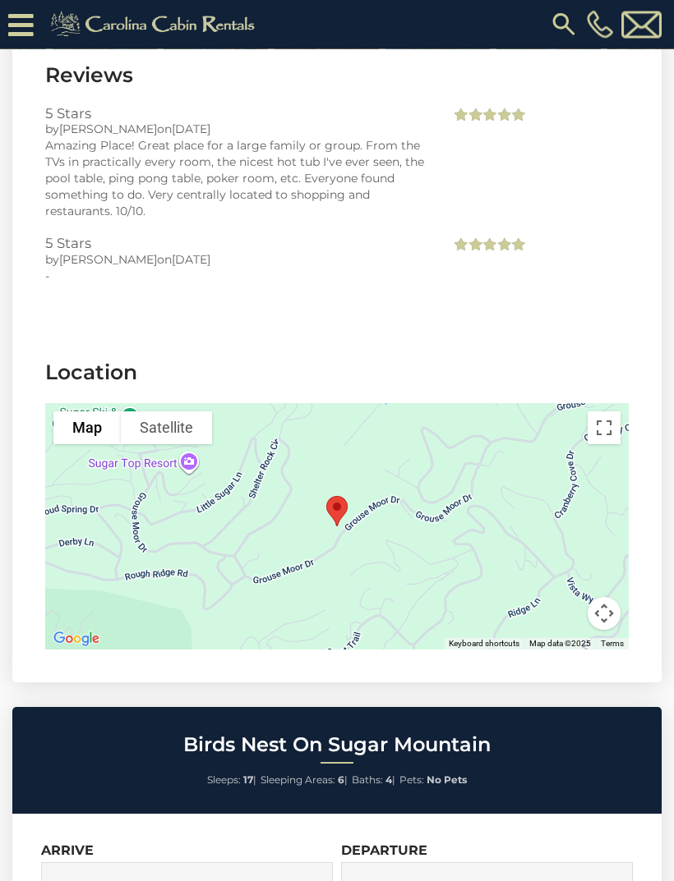
scroll to position [3998, 0]
click at [605, 423] on button "Toggle fullscreen view" at bounding box center [603, 427] width 33 height 33
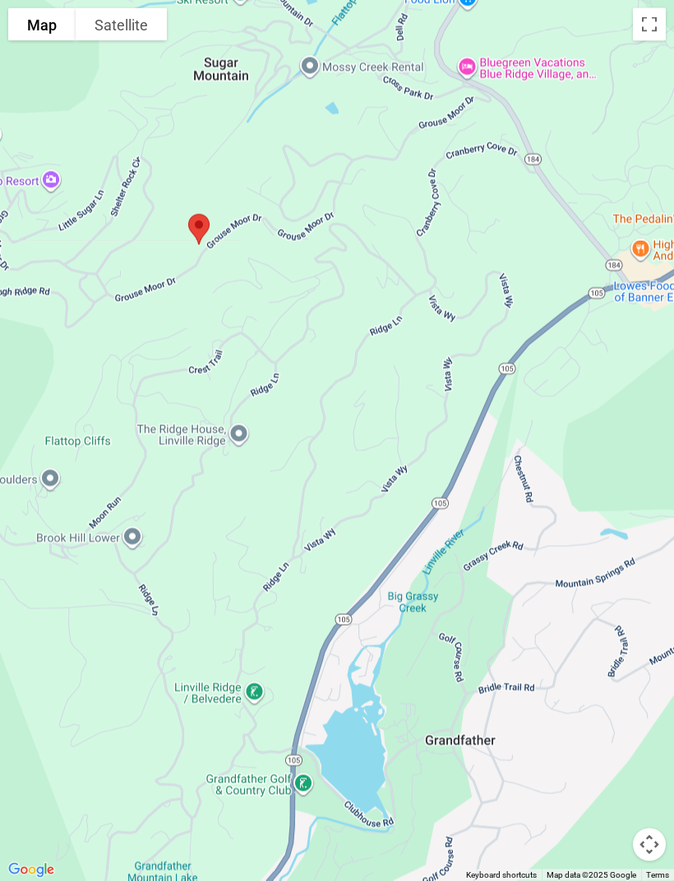
scroll to position [4315, 0]
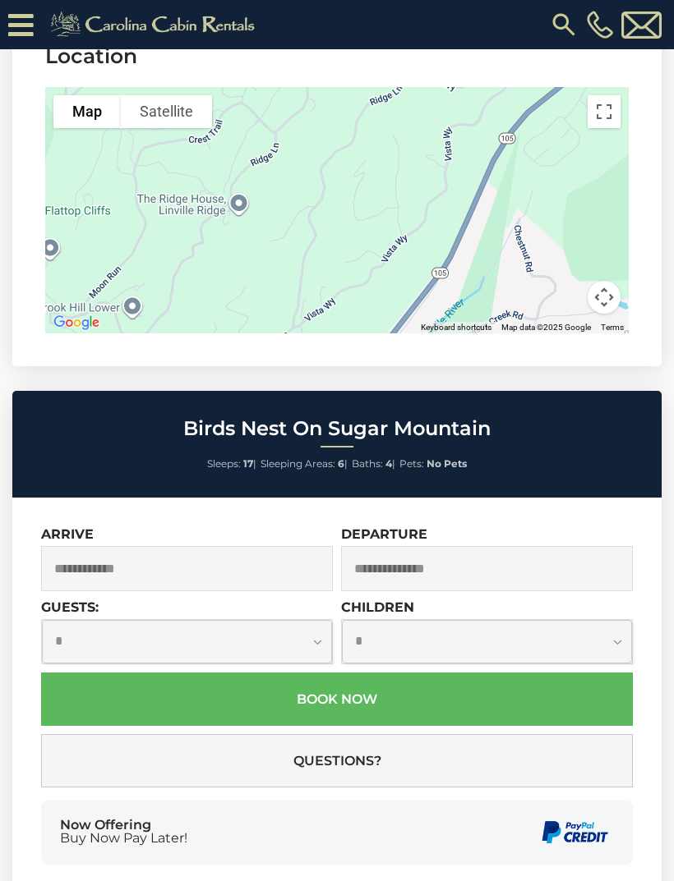
click at [94, 563] on input "text" at bounding box center [187, 568] width 292 height 45
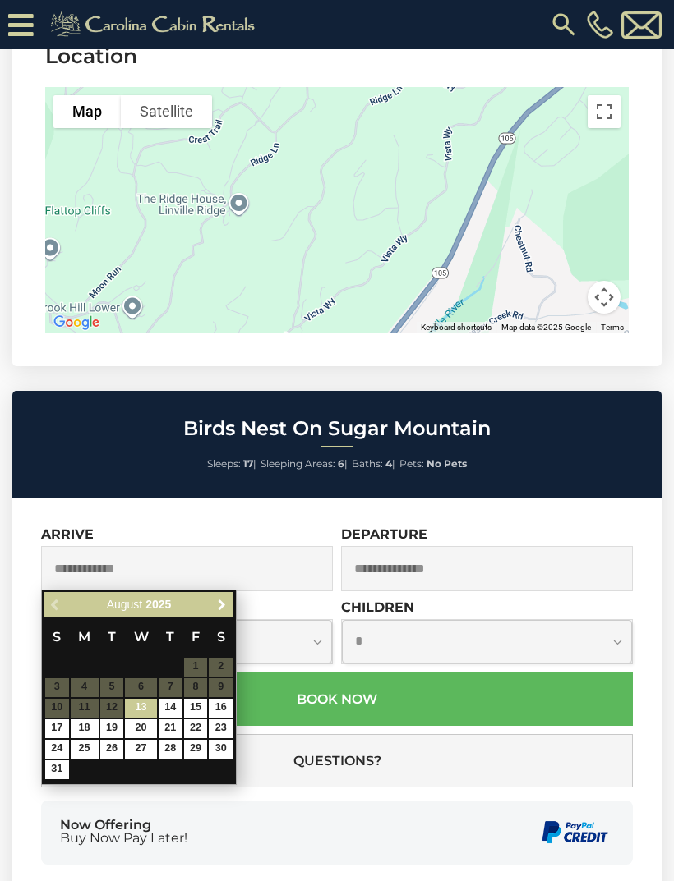
click at [218, 609] on span "Next" at bounding box center [221, 605] width 13 height 13
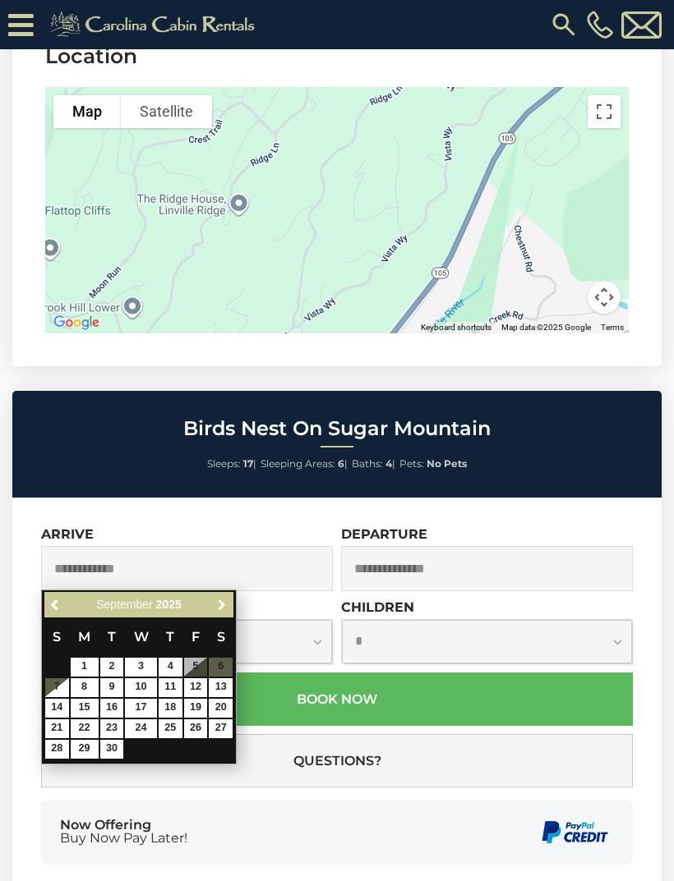
click at [220, 609] on span "Next" at bounding box center [221, 605] width 13 height 13
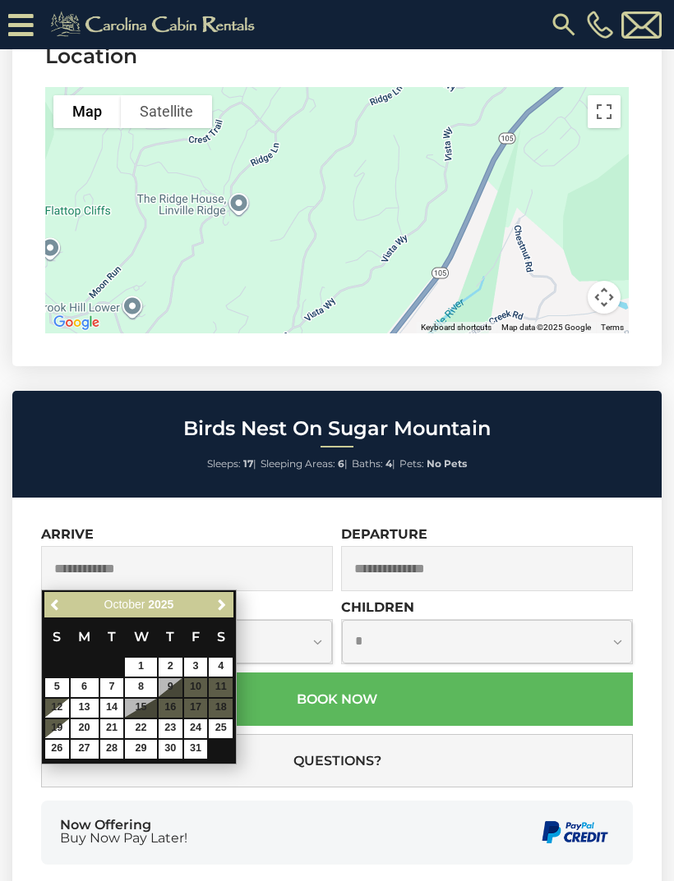
click at [220, 605] on span "Next" at bounding box center [221, 605] width 13 height 13
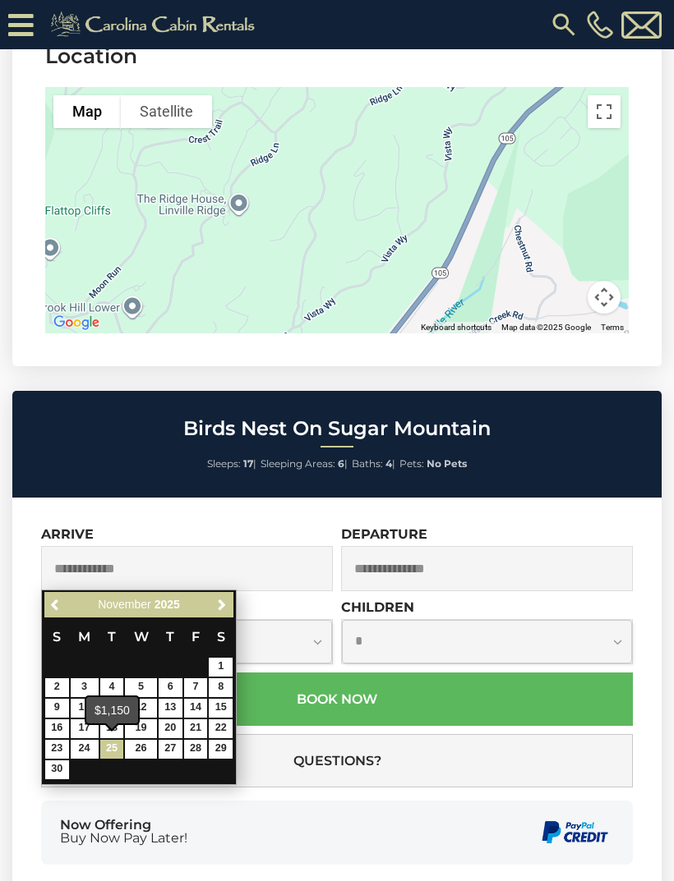
click at [113, 748] on link "25" at bounding box center [112, 749] width 24 height 19
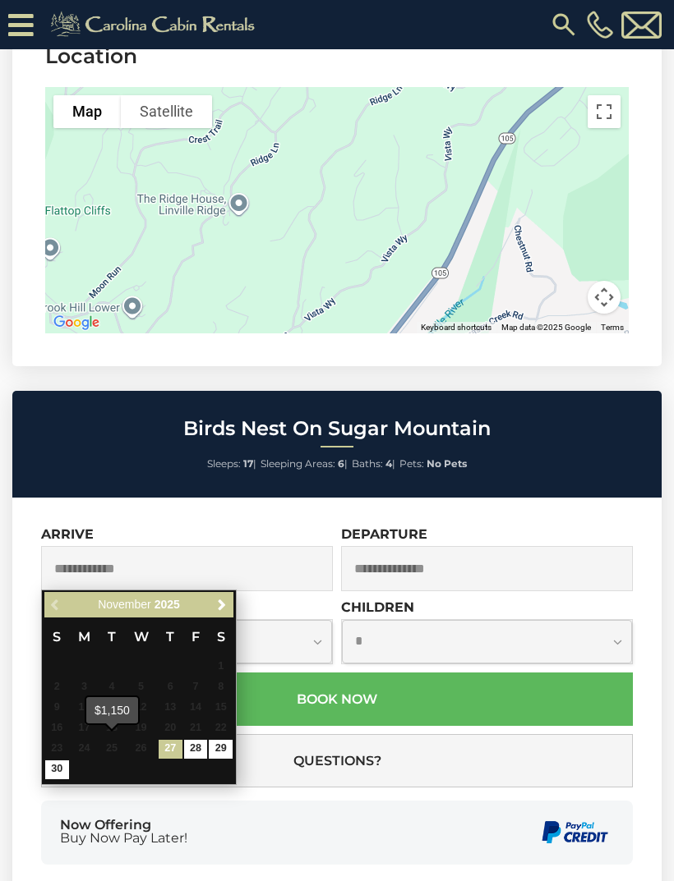
type input "**********"
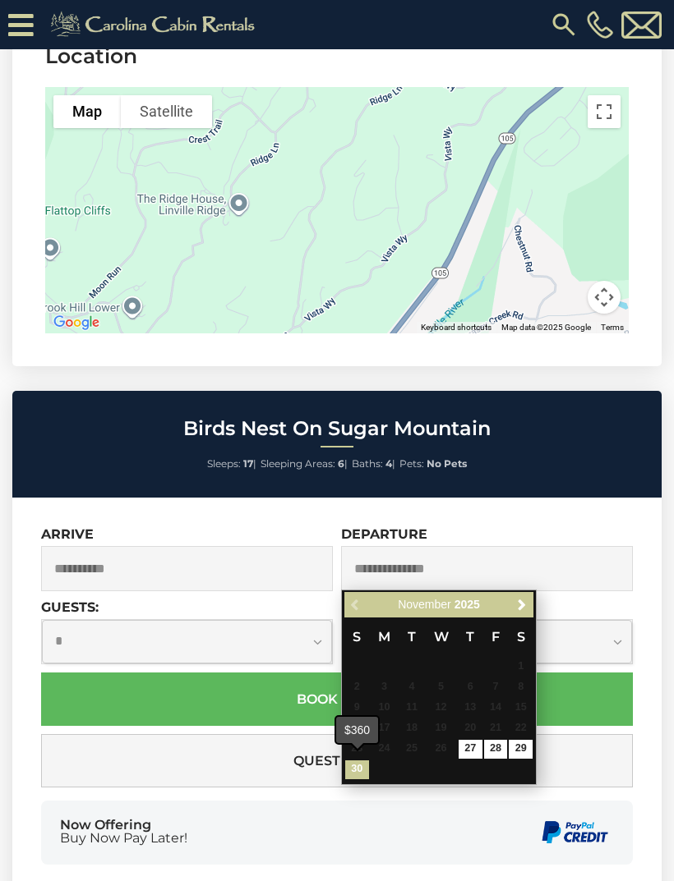
click at [347, 764] on link "30" at bounding box center [357, 770] width 24 height 19
type input "**********"
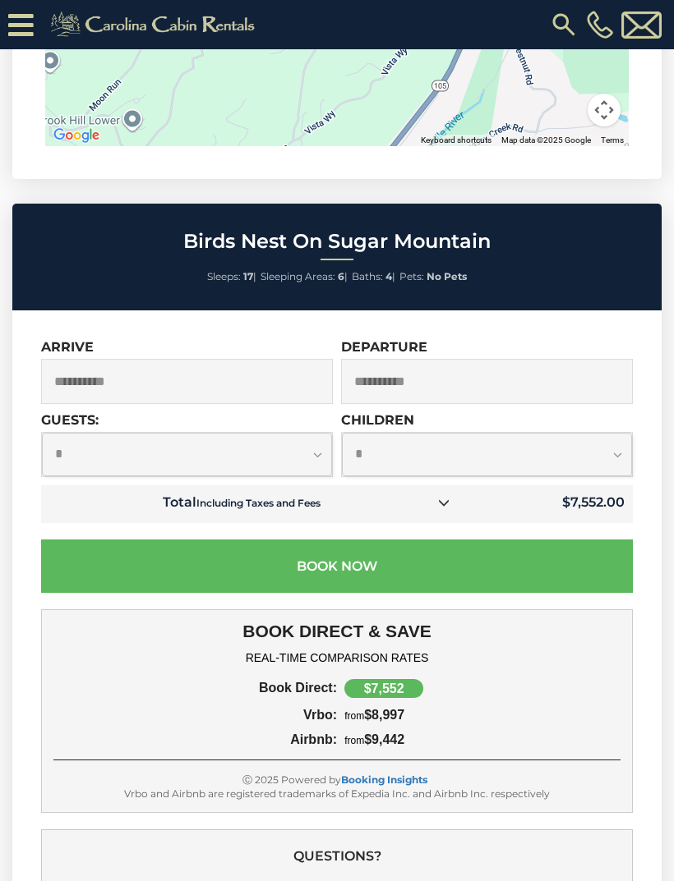
scroll to position [4500, 0]
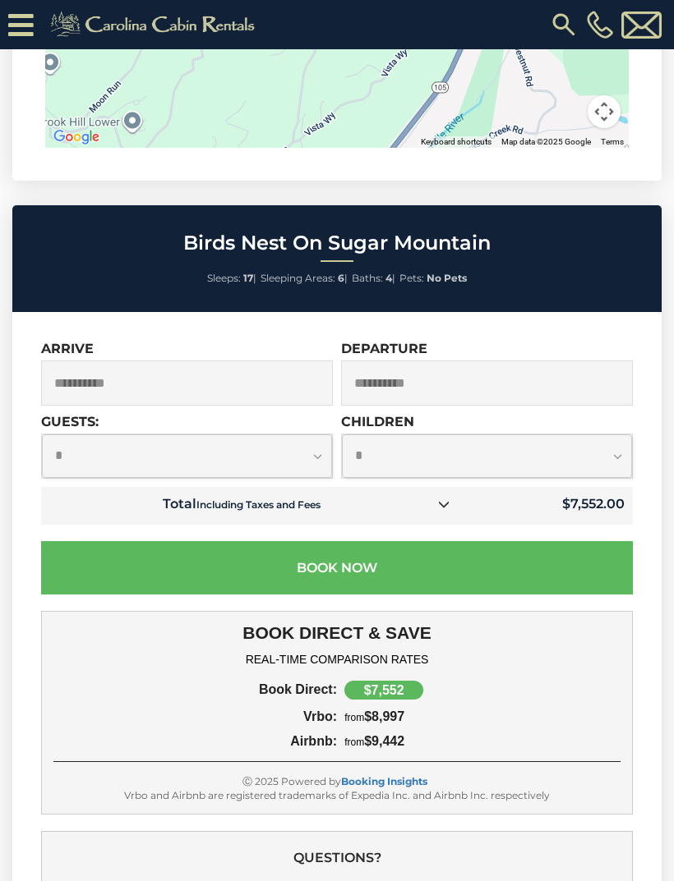
click at [319, 461] on select "**********" at bounding box center [187, 456] width 290 height 44
select select "**"
